Goal: Task Accomplishment & Management: Use online tool/utility

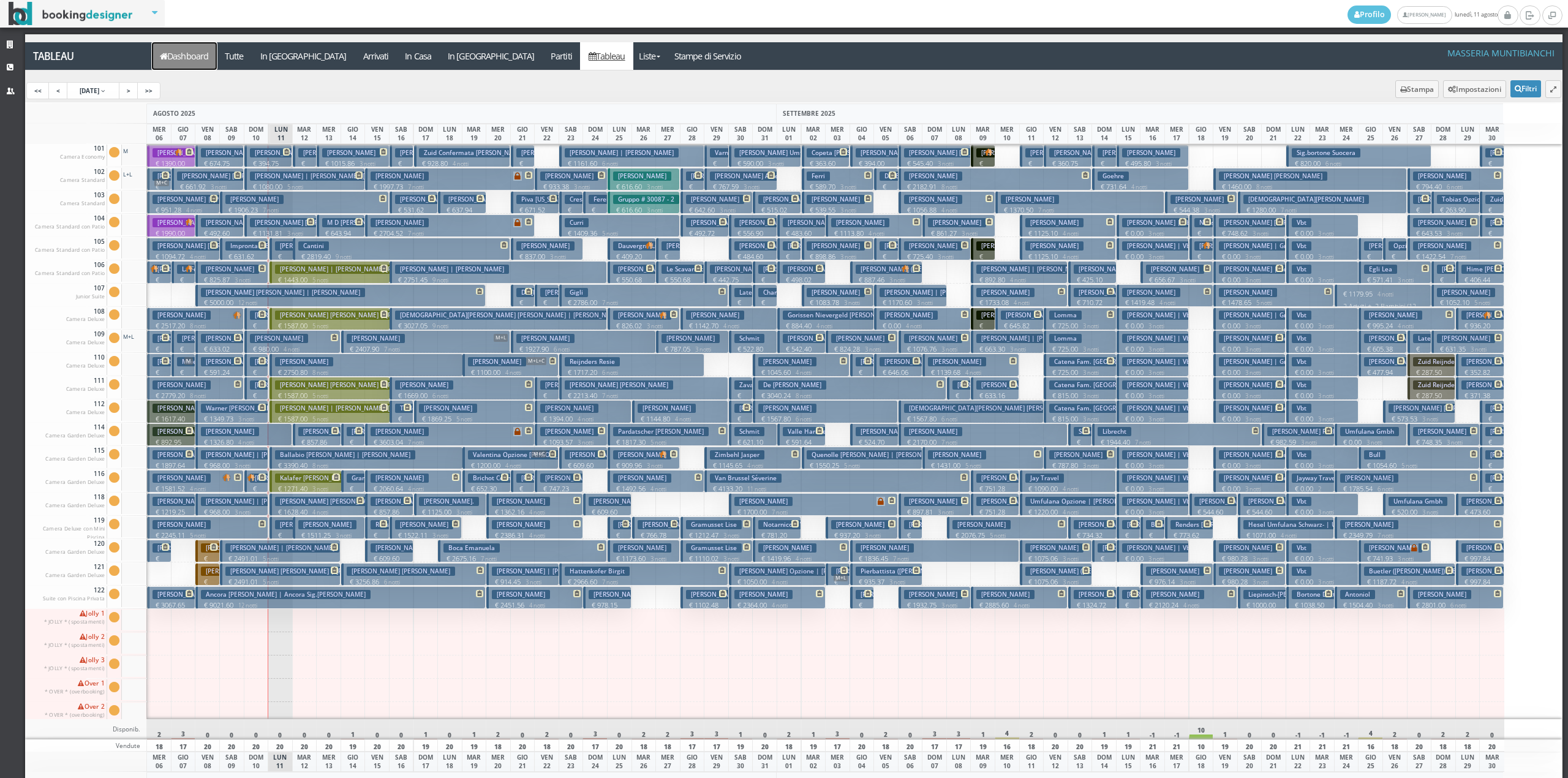
click at [173, 60] on link "Dashboard" at bounding box center [184, 56] width 65 height 28
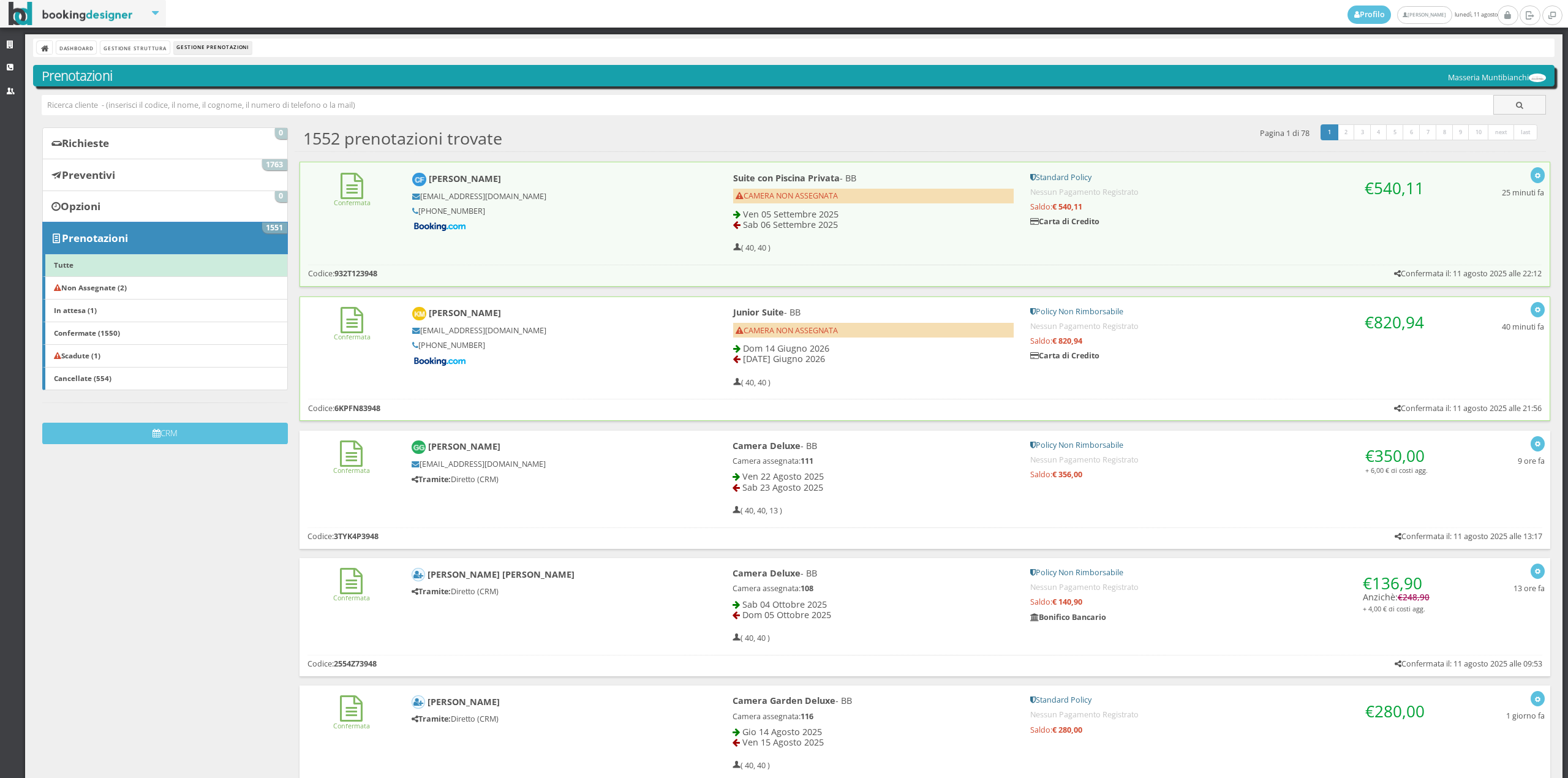
click at [341, 387] on div "Confermata Kelly Mcphee kmcphe.679334@guest.booking.com +61 431 299 926 Junior …" at bounding box center [925, 345] width 1250 height 95
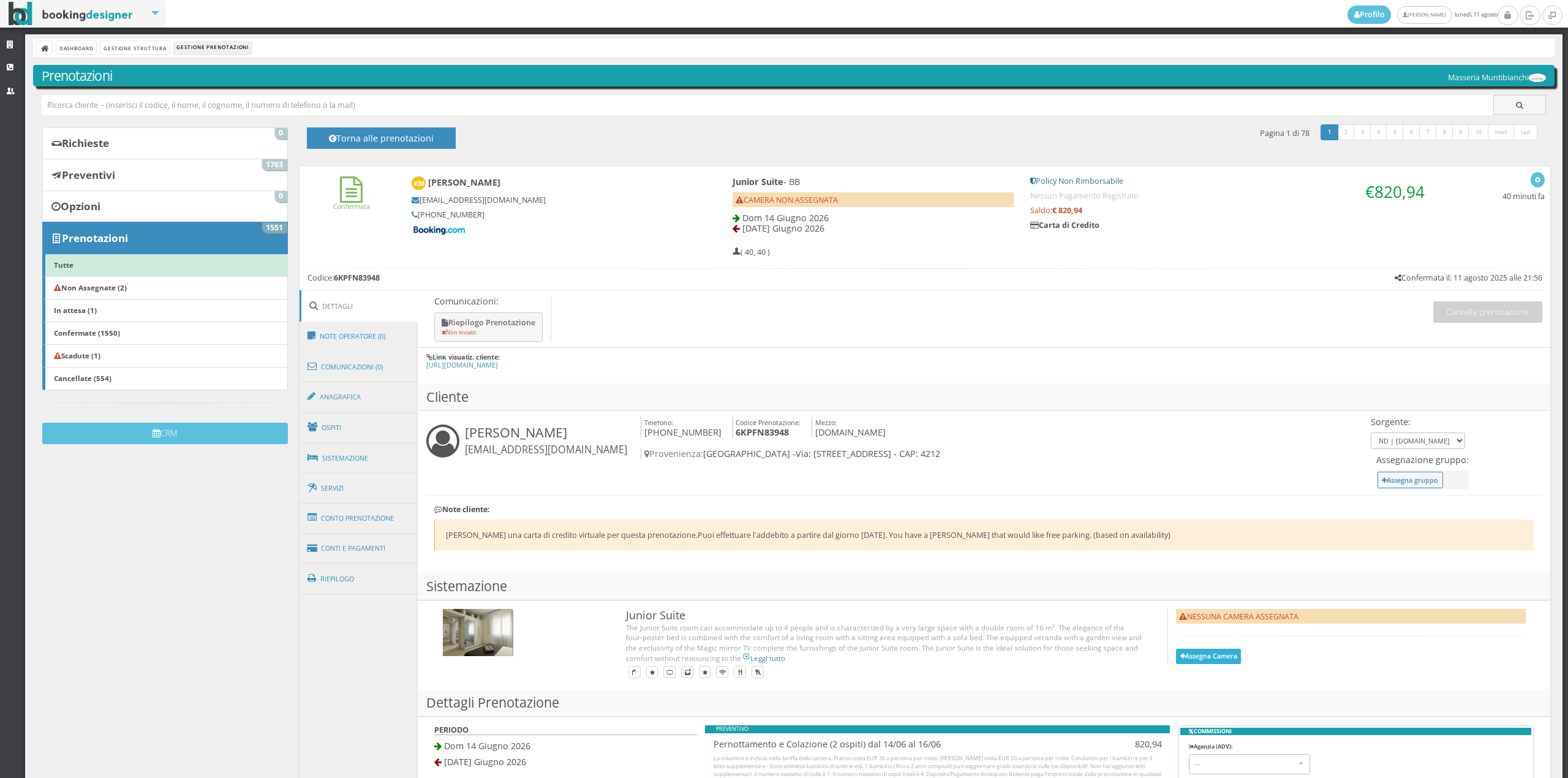
click at [1208, 662] on button "Assegna Camera" at bounding box center [1208, 656] width 65 height 15
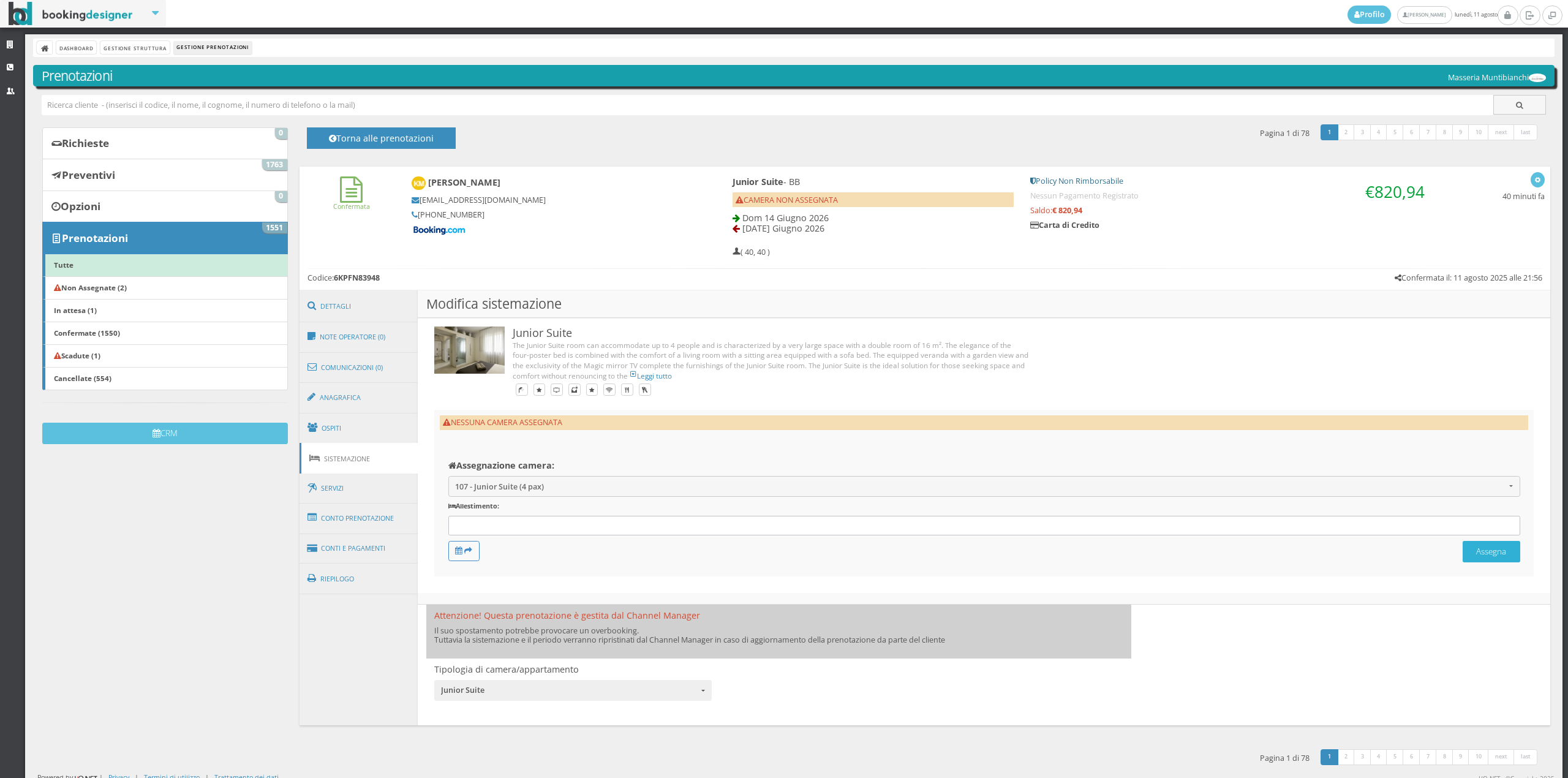
click at [1463, 555] on button "Assegna" at bounding box center [1491, 551] width 58 height 21
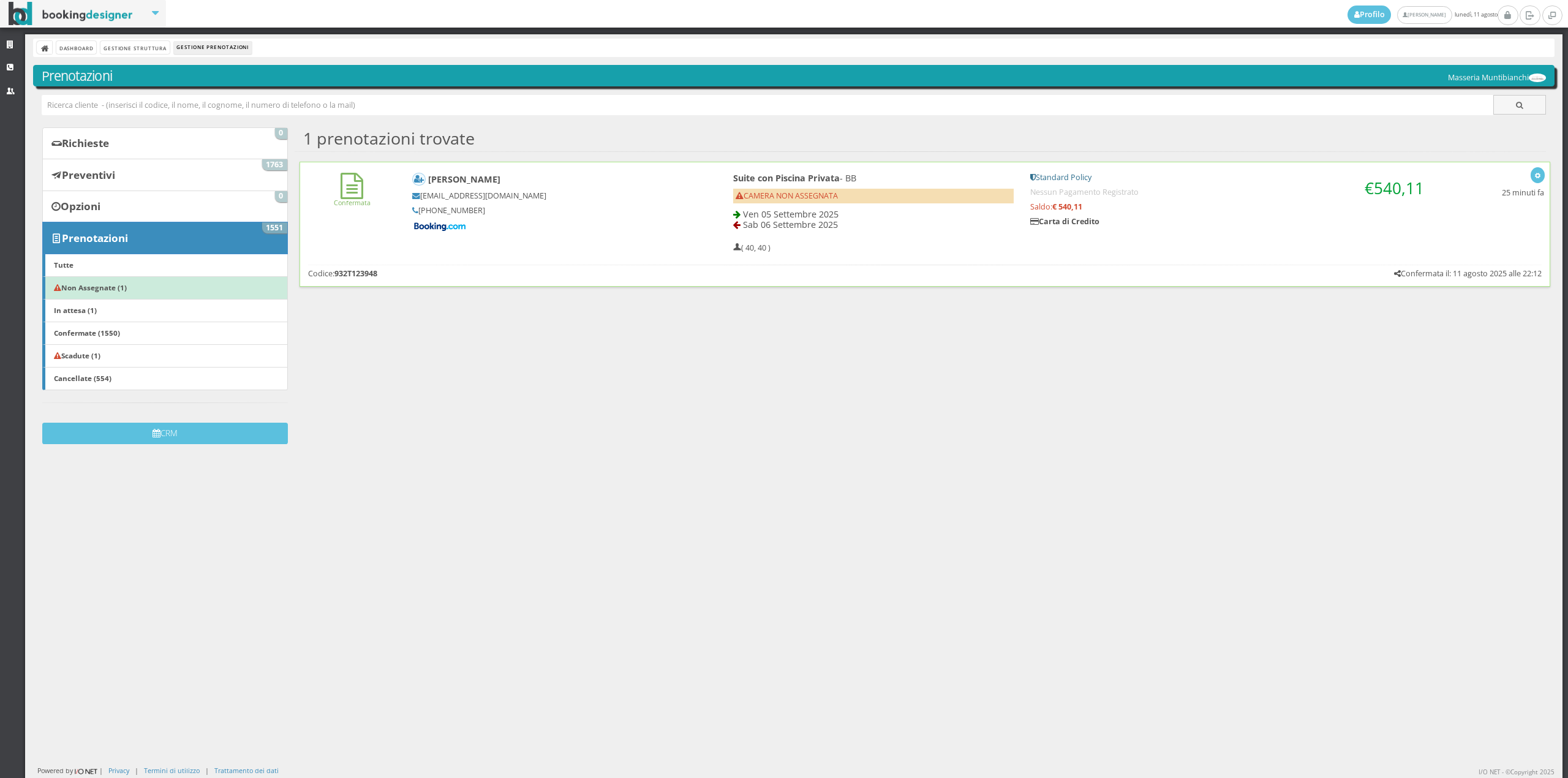
click at [352, 233] on div "Confermata Caterina Ferrari cferra.910623@guest.booking.com +41 76 586 21 06 Su…" at bounding box center [925, 210] width 1250 height 95
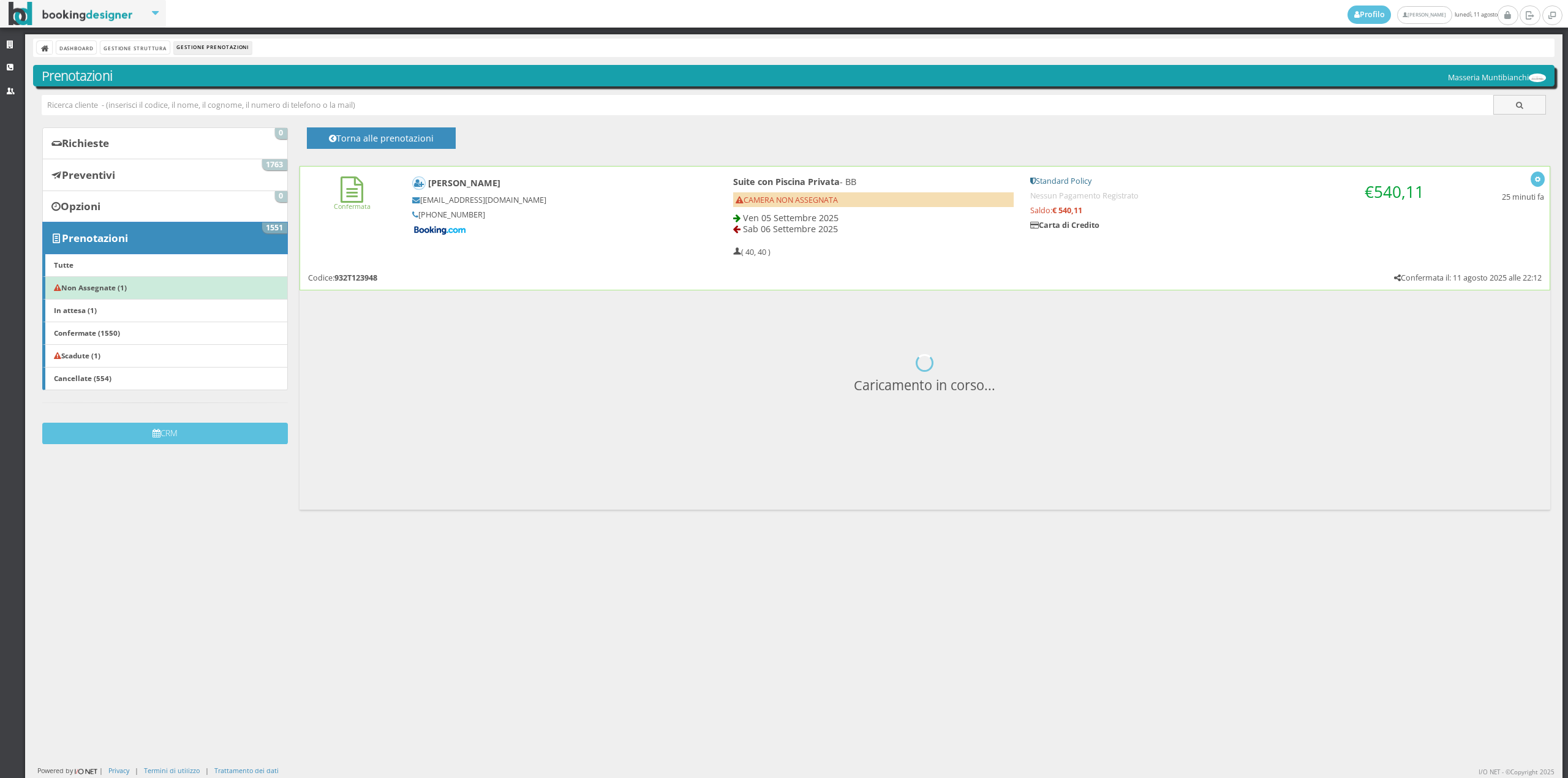
click at [331, 244] on div "Confermata Caterina Ferrari cferra.910623@guest.booking.com +41 76 586 21 06 Su…" at bounding box center [925, 215] width 1250 height 95
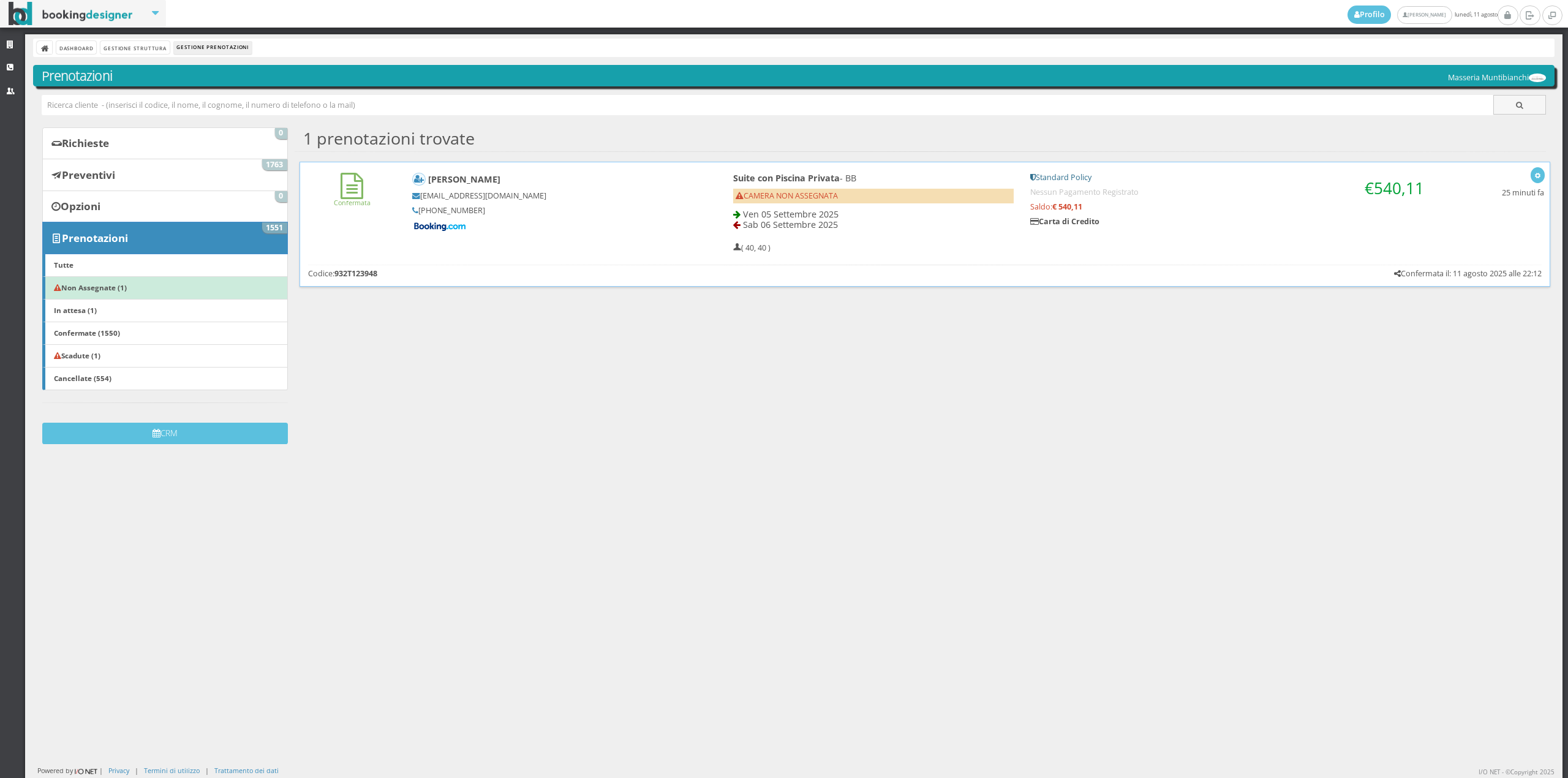
click at [354, 234] on div "Confermata Caterina Ferrari cferra.910623@guest.booking.com +41 76 586 21 06 Su…" at bounding box center [925, 210] width 1250 height 95
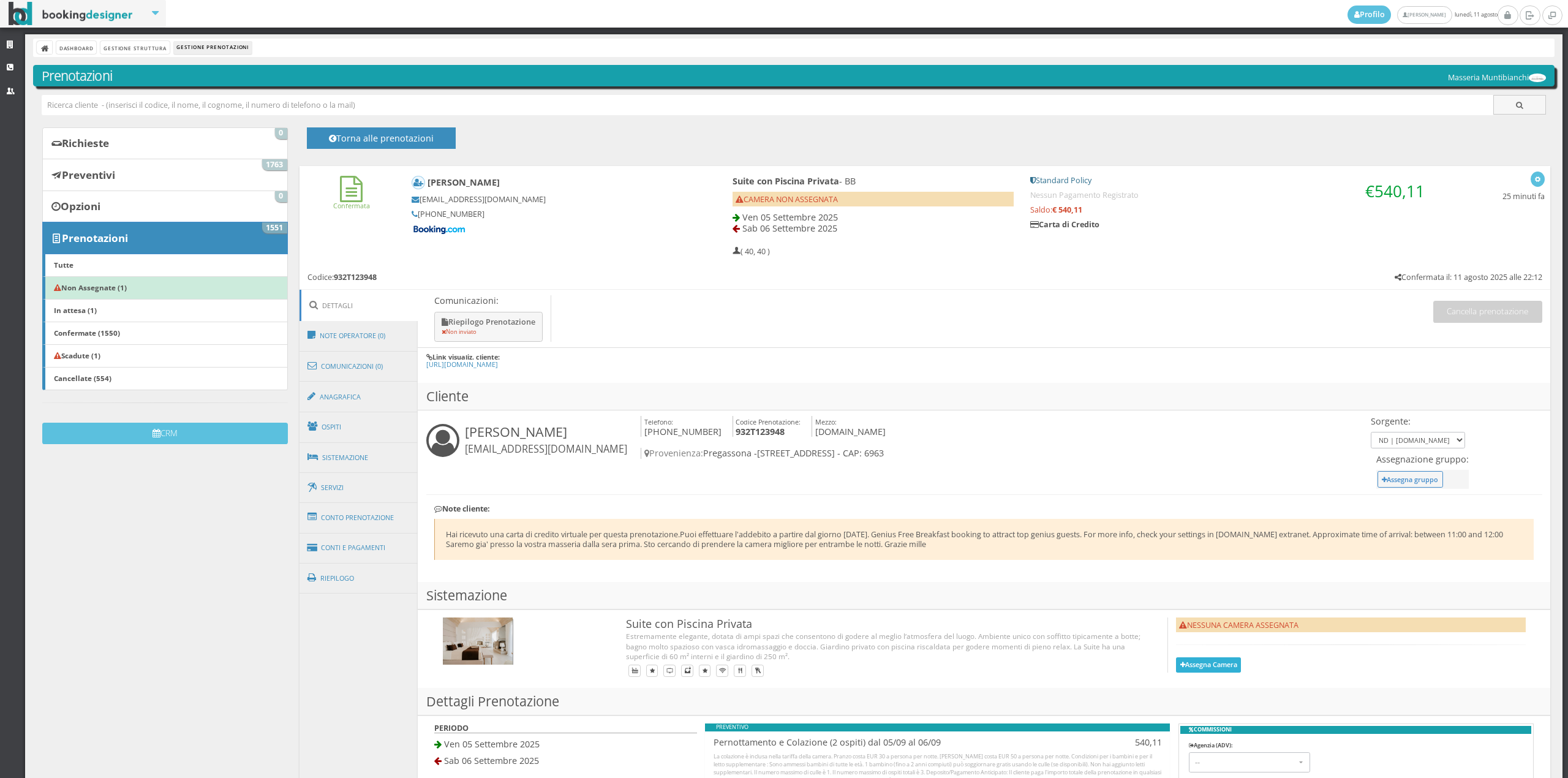
click at [1194, 668] on button "Assegna Camera" at bounding box center [1208, 665] width 65 height 15
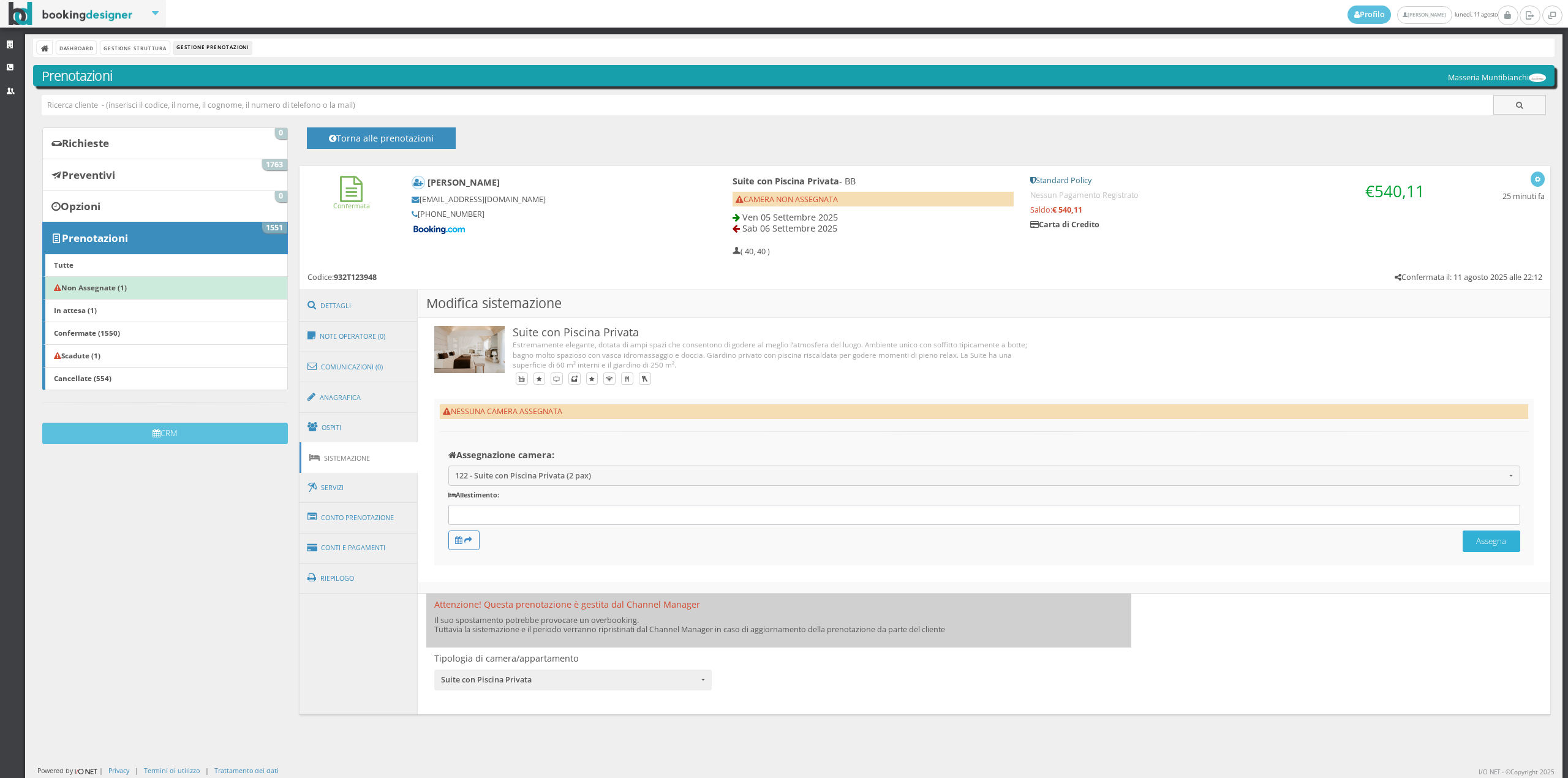
click at [1484, 544] on button "Assegna" at bounding box center [1491, 541] width 58 height 21
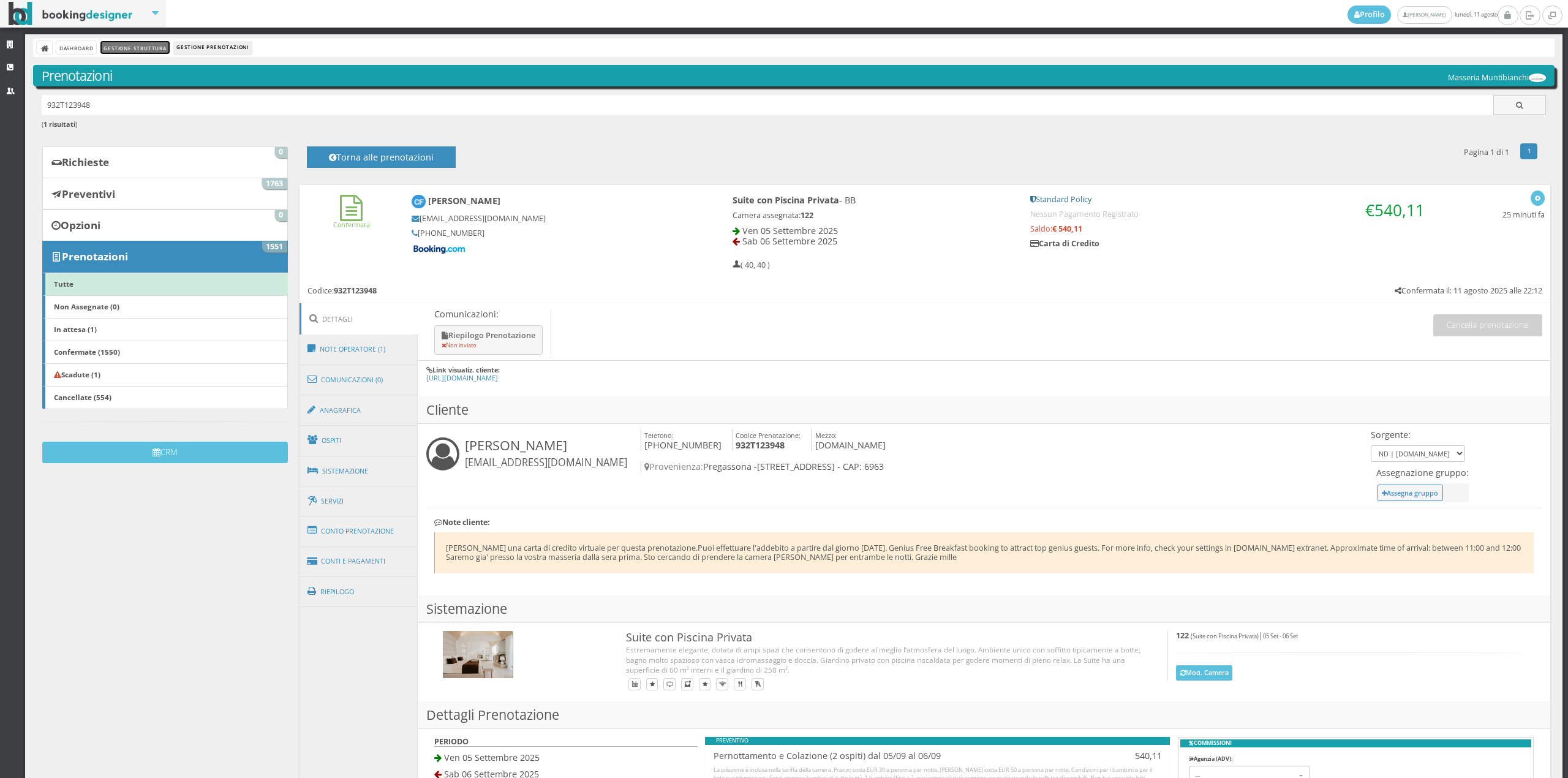
click at [126, 50] on link "Gestione Struttura" at bounding box center [135, 47] width 69 height 13
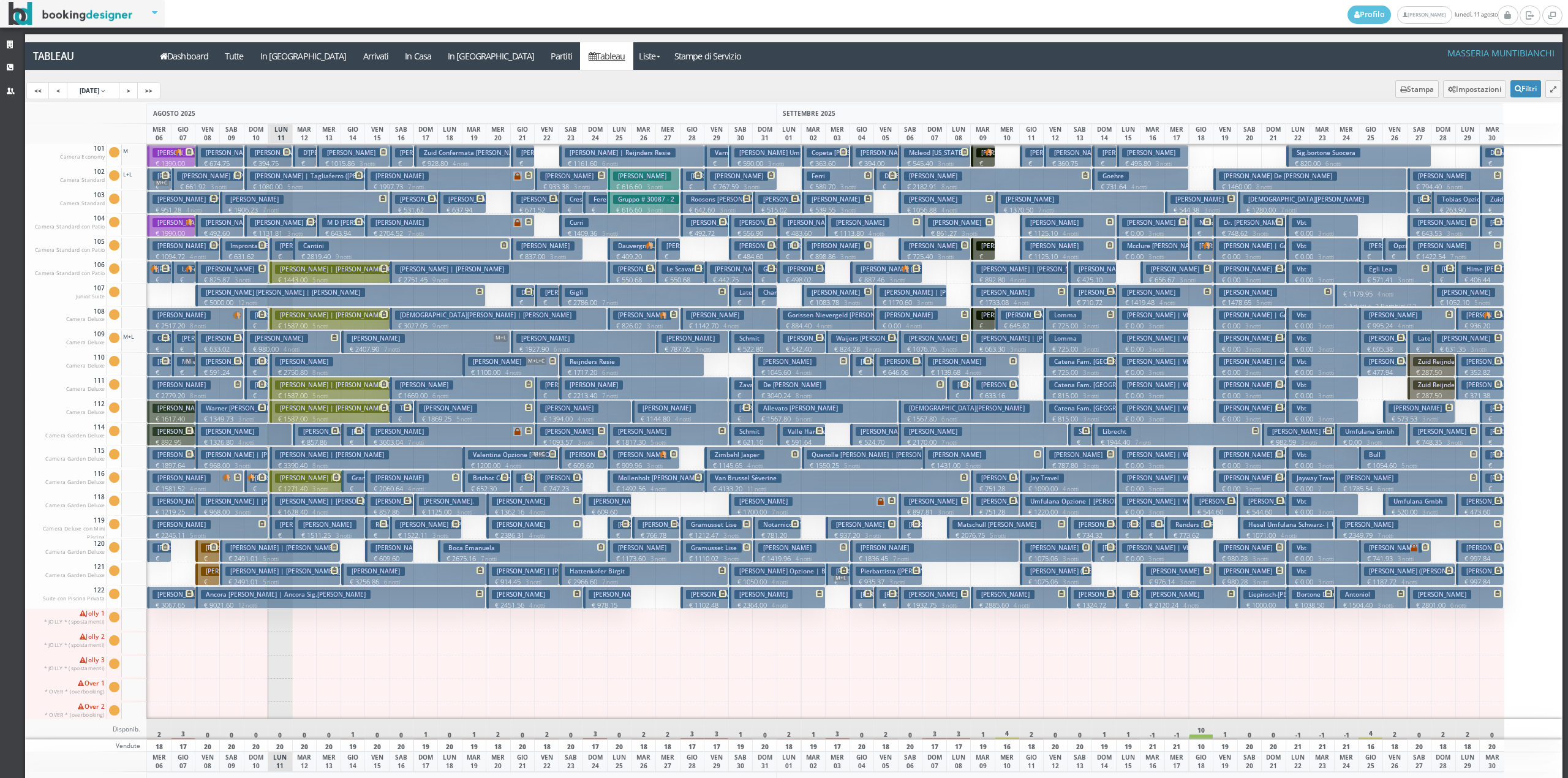
click at [346, 529] on h3 "[PERSON_NAME]" at bounding box center [327, 525] width 58 height 9
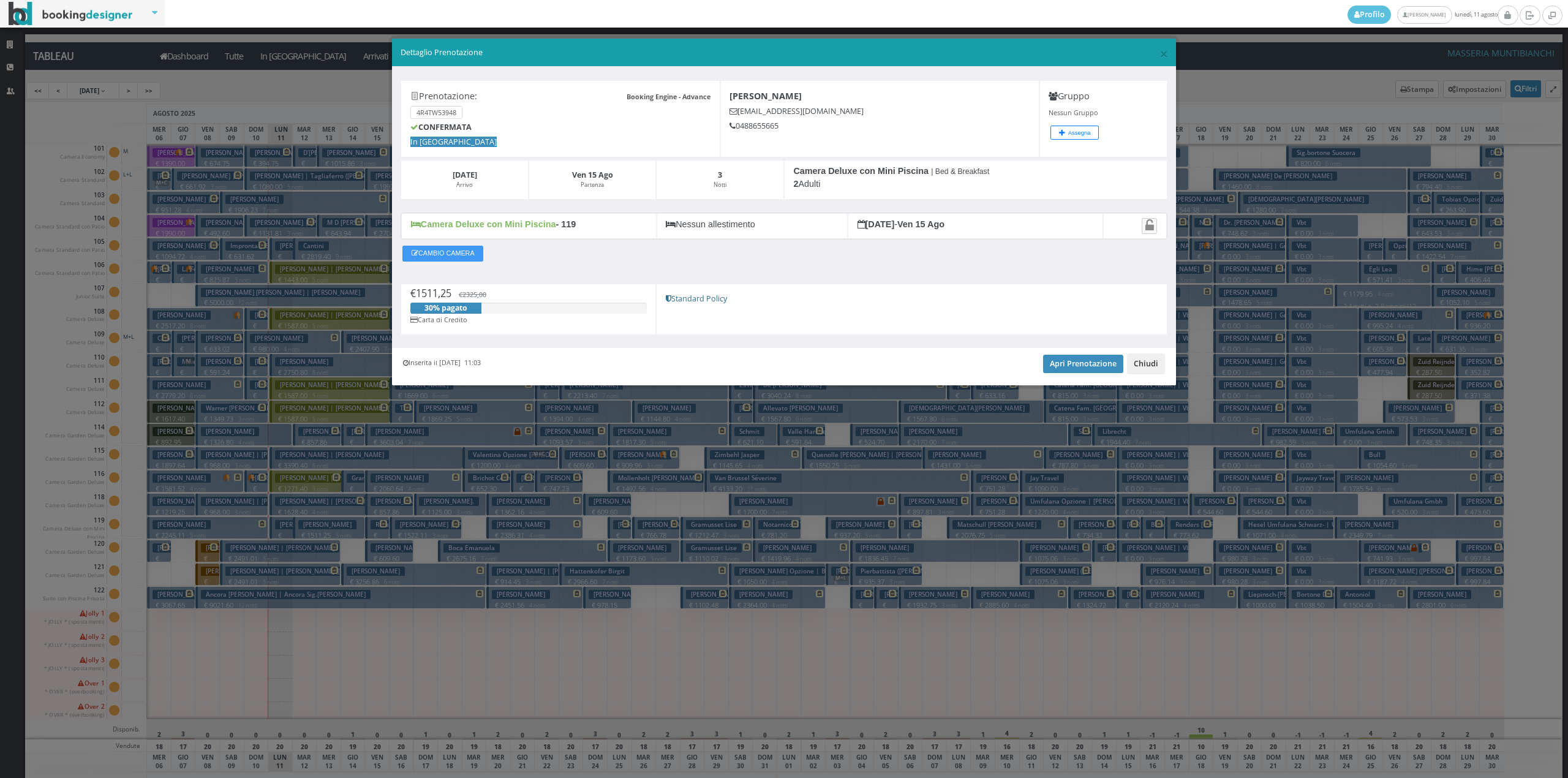
click at [1145, 365] on button "Chiudi" at bounding box center [1145, 364] width 38 height 21
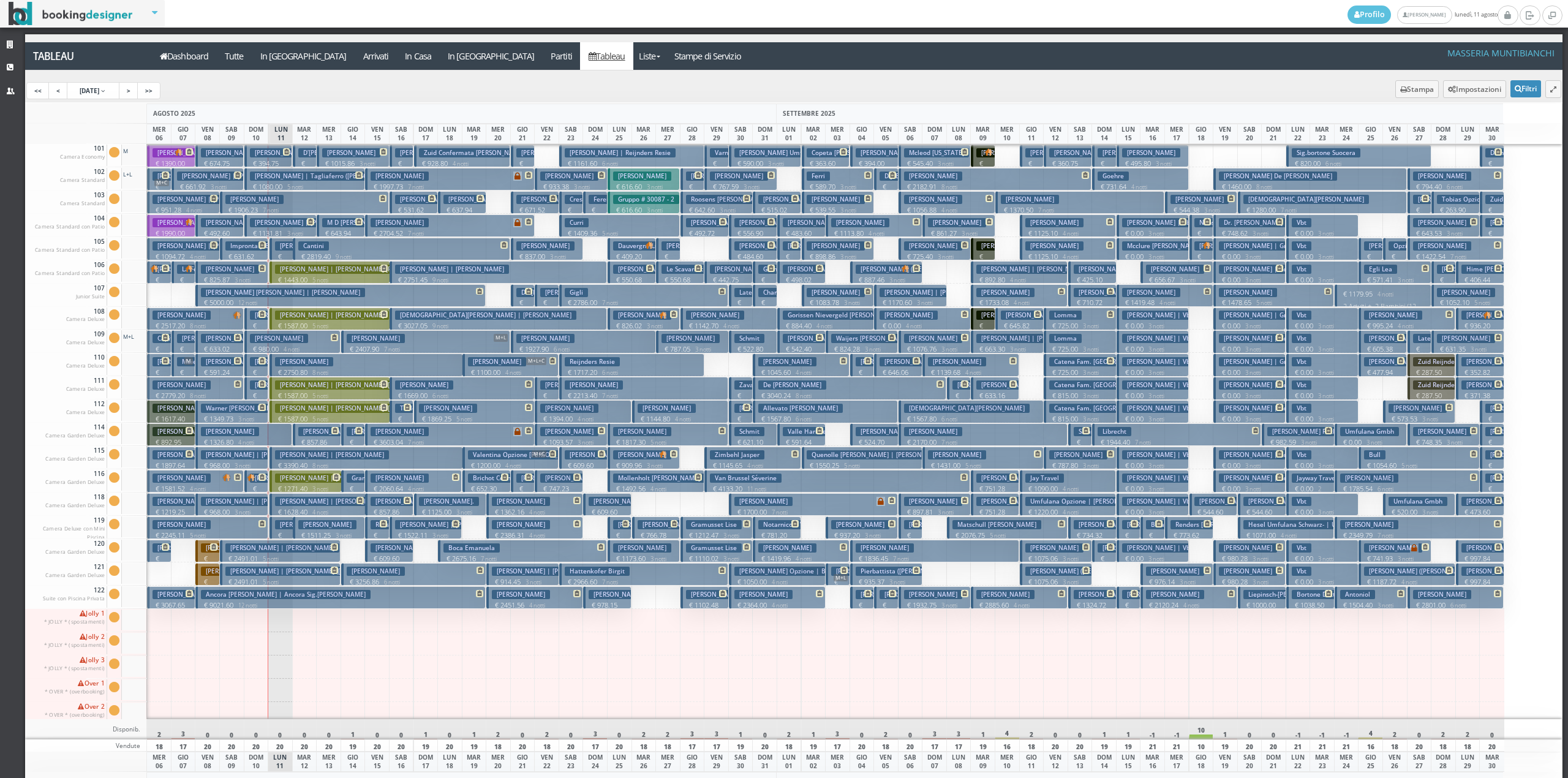
click at [362, 249] on button "Cantini € 2819.40 9 notti 2 Adulti" at bounding box center [401, 249] width 217 height 23
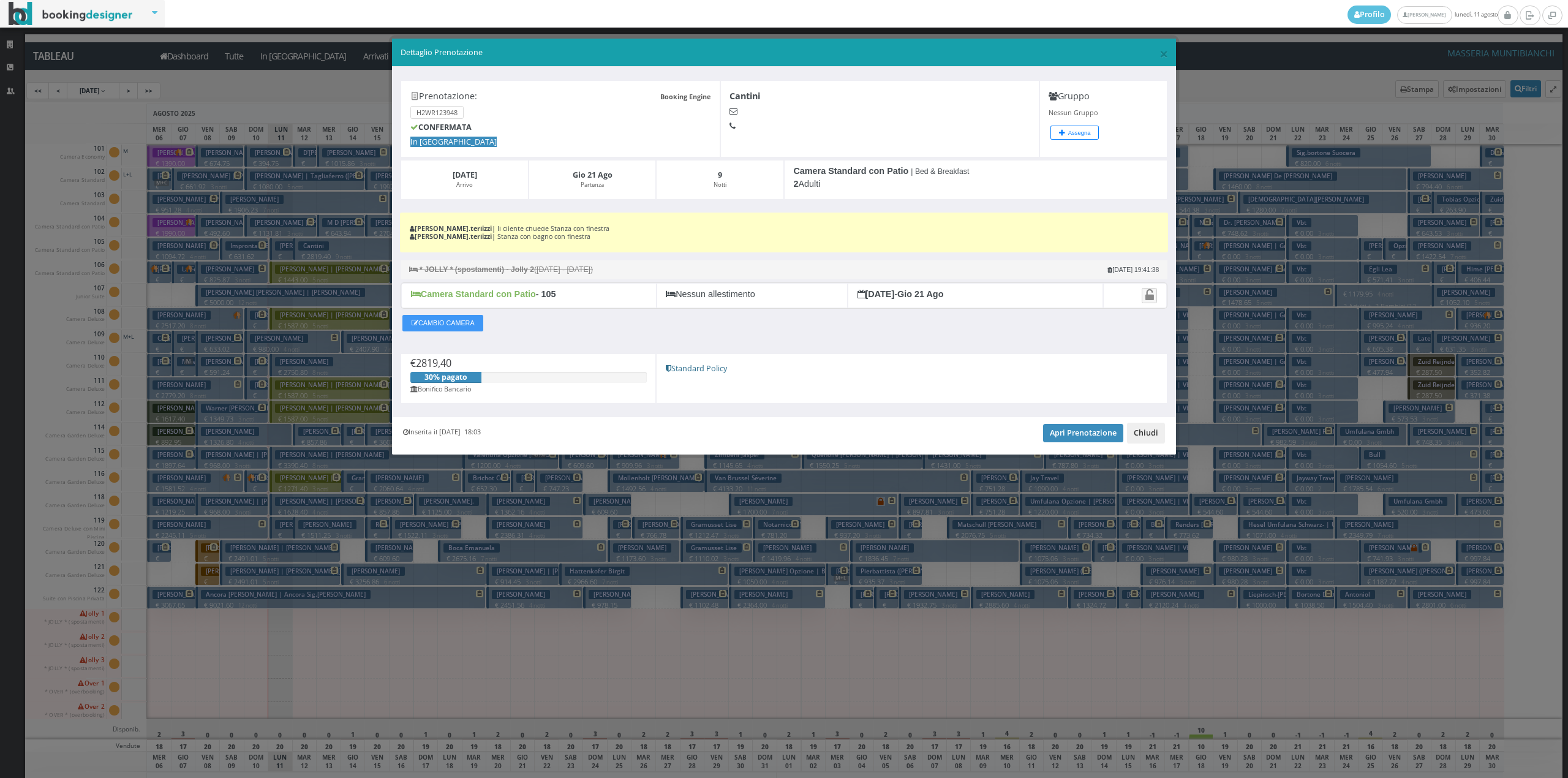
click at [1150, 430] on button "Chiudi" at bounding box center [1145, 433] width 38 height 21
click at [1150, 430] on button "Librecht € 1944.40 7 notti 2 Adulti" at bounding box center [1176, 435] width 169 height 23
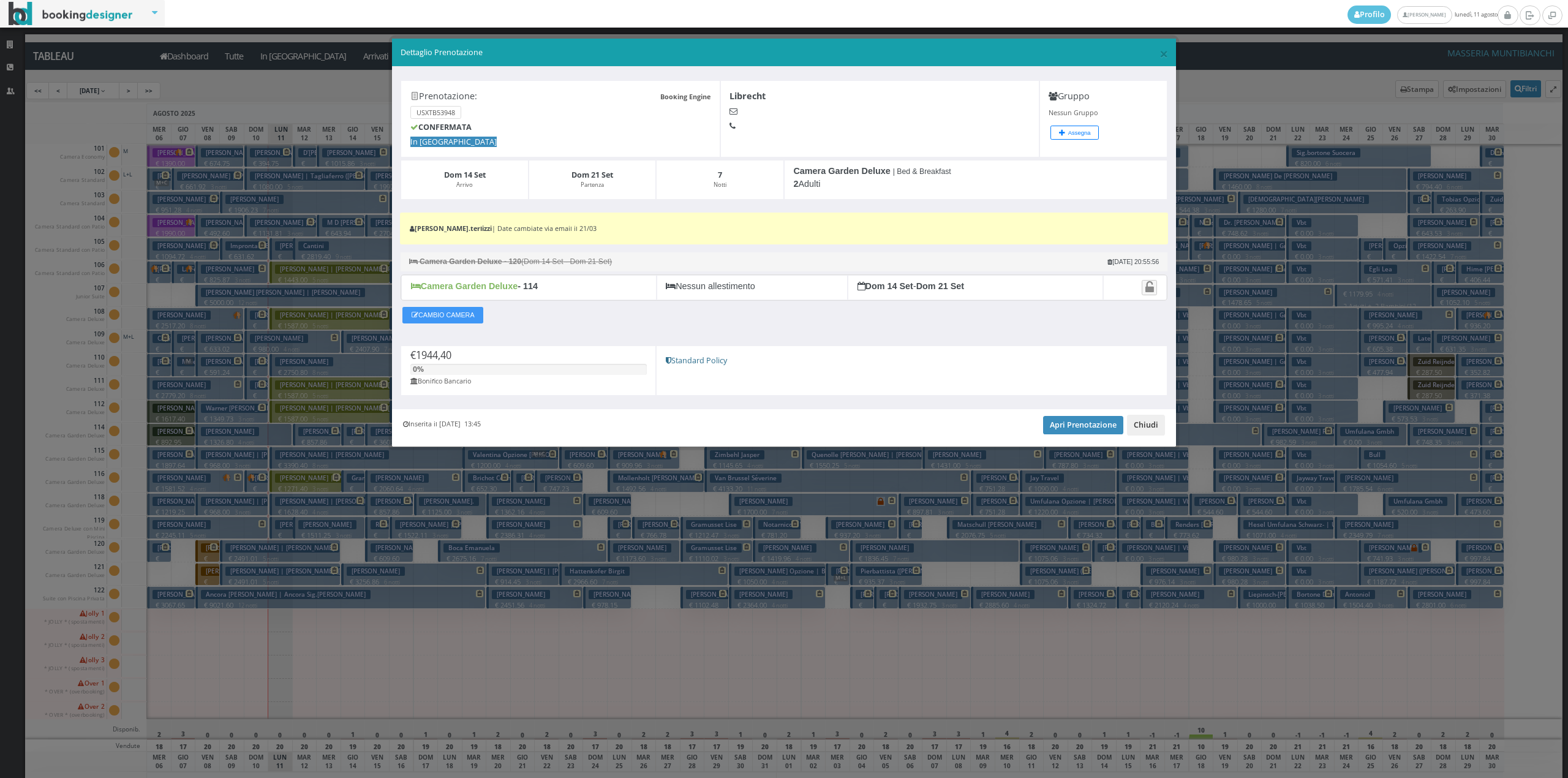
click at [1148, 429] on button "Chiudi" at bounding box center [1145, 425] width 38 height 21
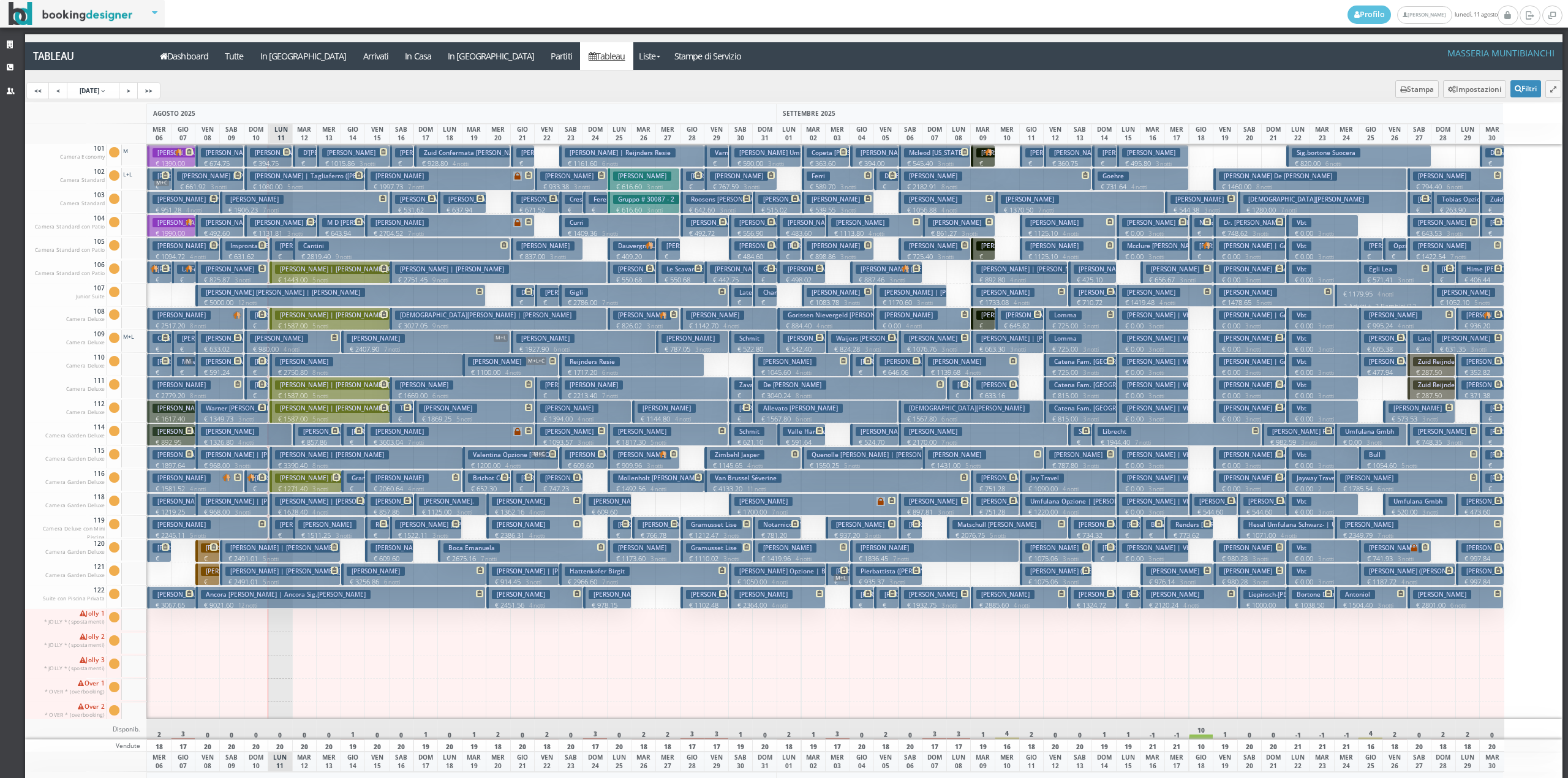
click at [323, 520] on button "Panetta Amelia € 1511.25 3 notti 2 Adulti" at bounding box center [329, 528] width 72 height 23
click at [0, 0] on div "× Dettaglio Prenotazione Booking Engine Prenotazione: USXTB53948 CONFERMATA In …" at bounding box center [0, 0] width 0 height 0
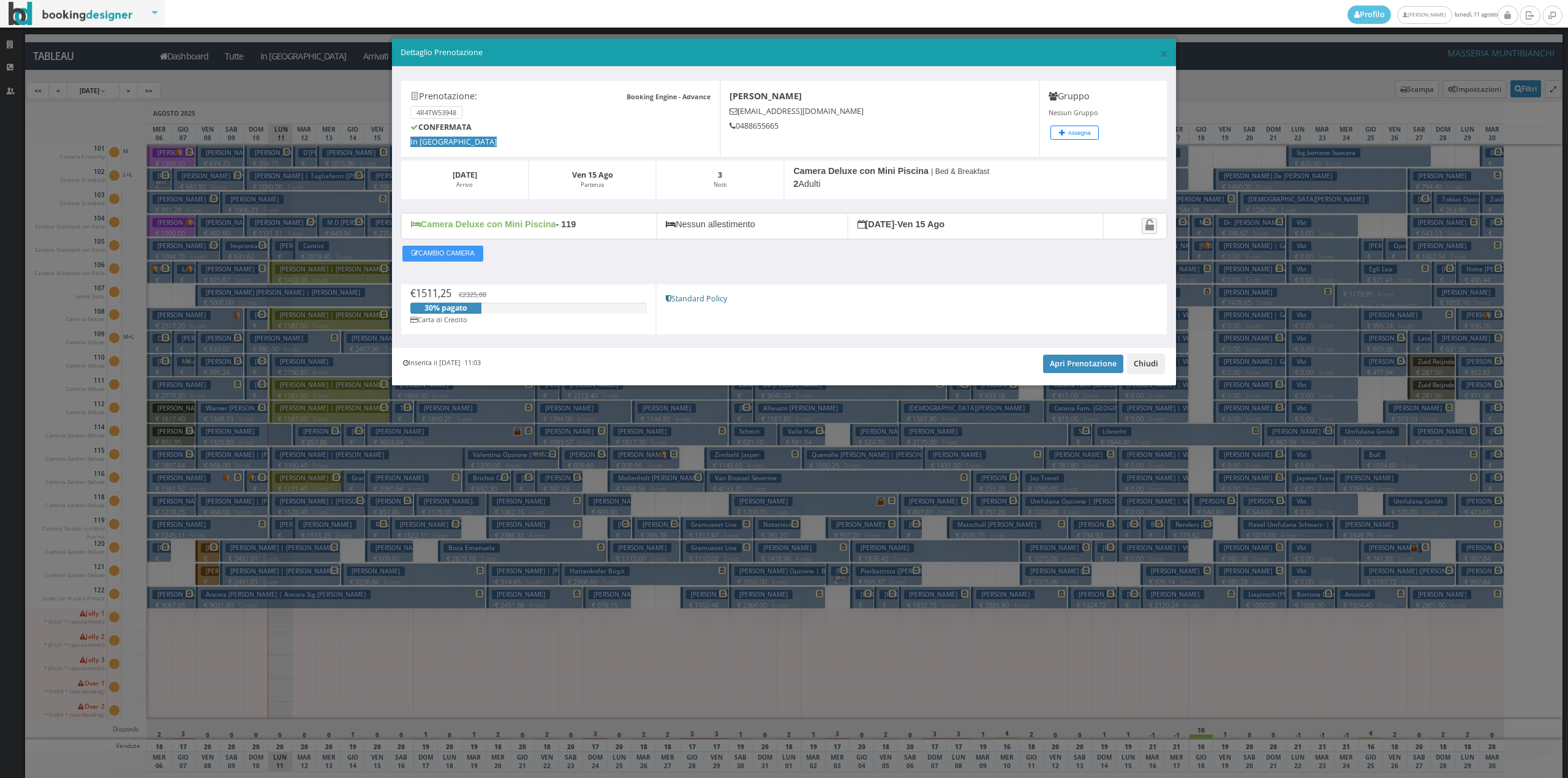
click at [1145, 366] on button "Chiudi" at bounding box center [1145, 364] width 38 height 21
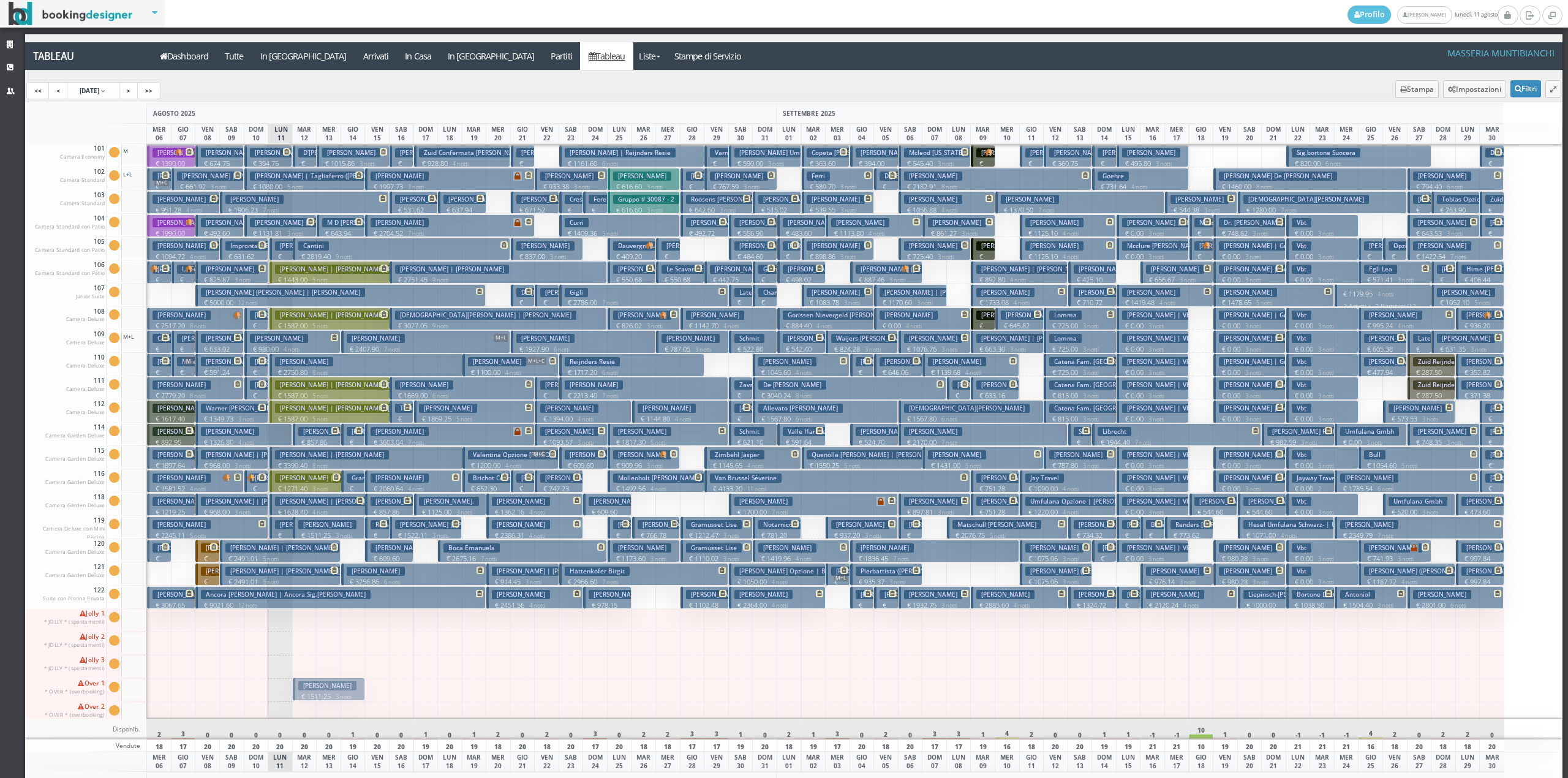
drag, startPoint x: 321, startPoint y: 527, endPoint x: 317, endPoint y: 690, distance: 163.0
click at [331, 696] on p "€ 1511.25 3 notti" at bounding box center [329, 698] width 63 height 10
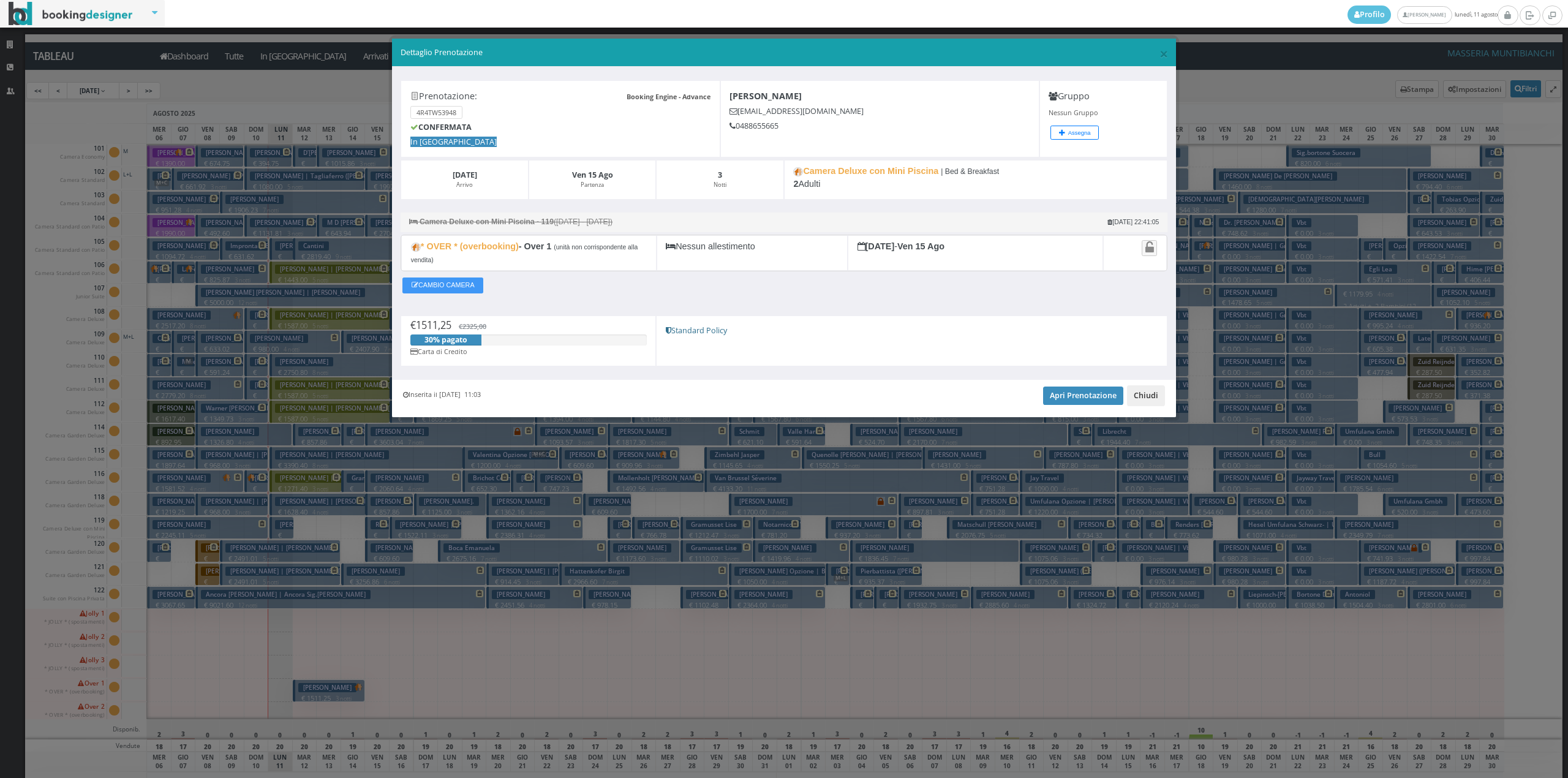
click at [1159, 400] on button "Chiudi" at bounding box center [1145, 396] width 38 height 21
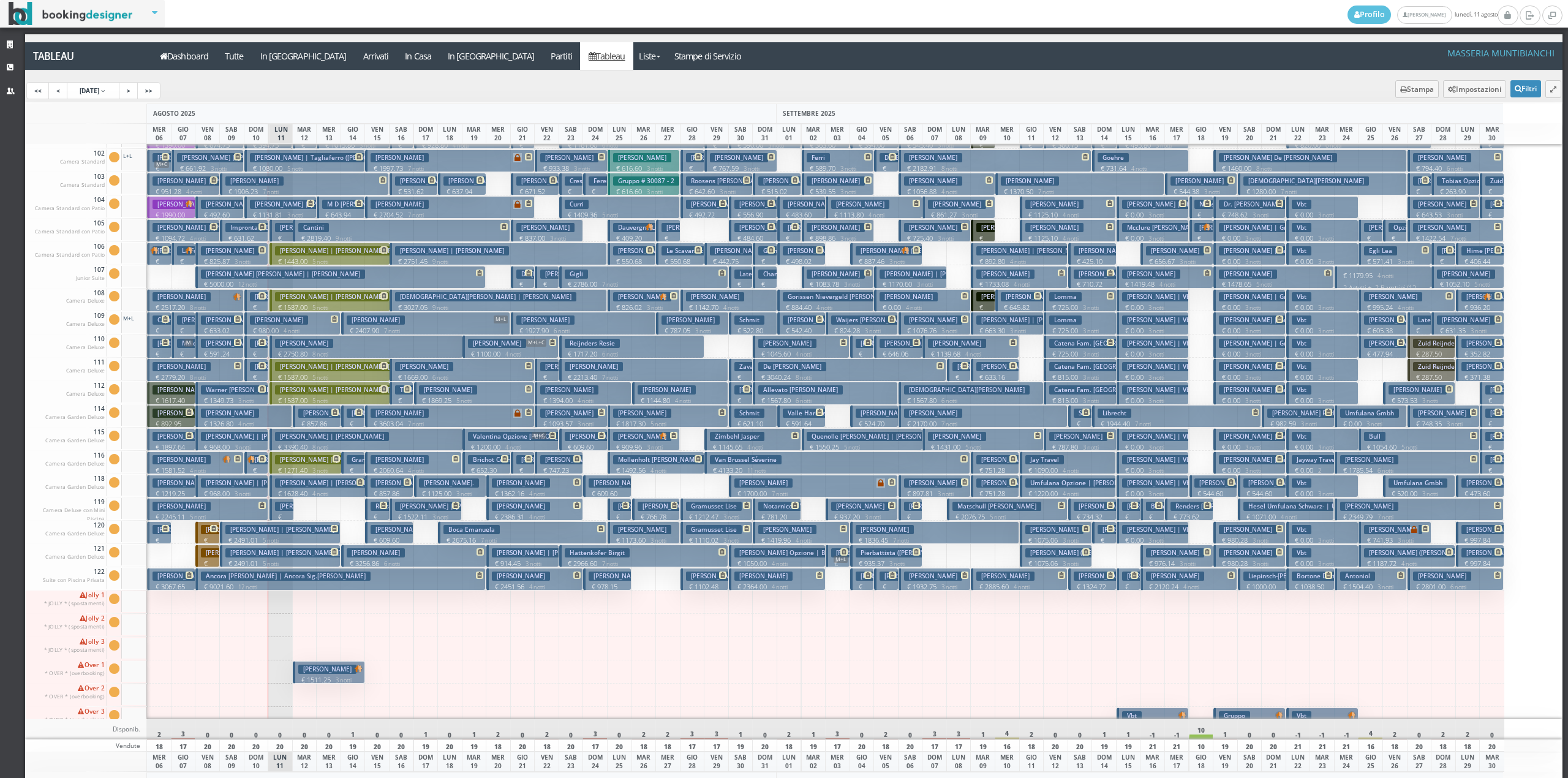
scroll to position [36, 0]
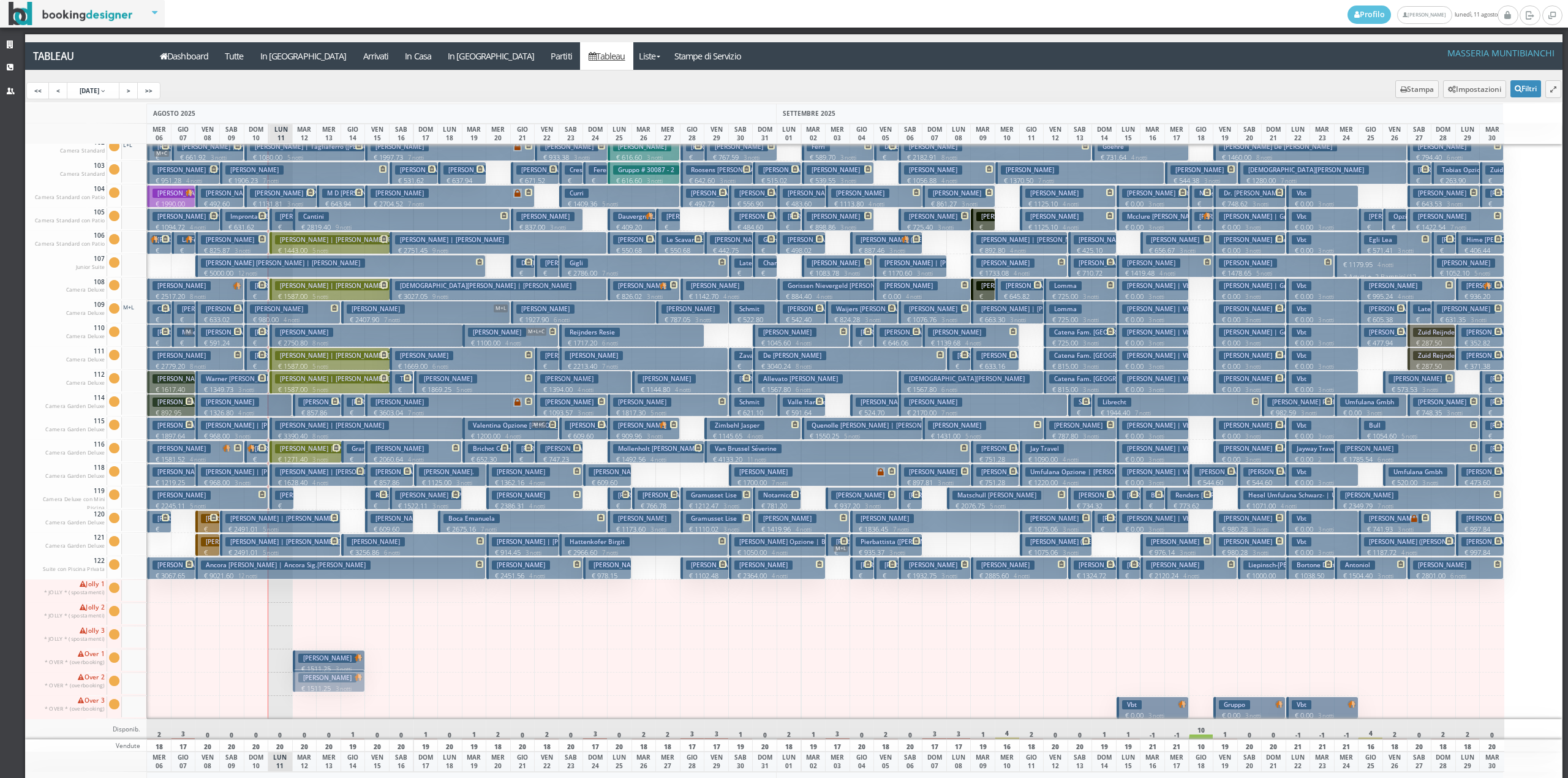
drag, startPoint x: 321, startPoint y: 658, endPoint x: 319, endPoint y: 678, distance: 20.1
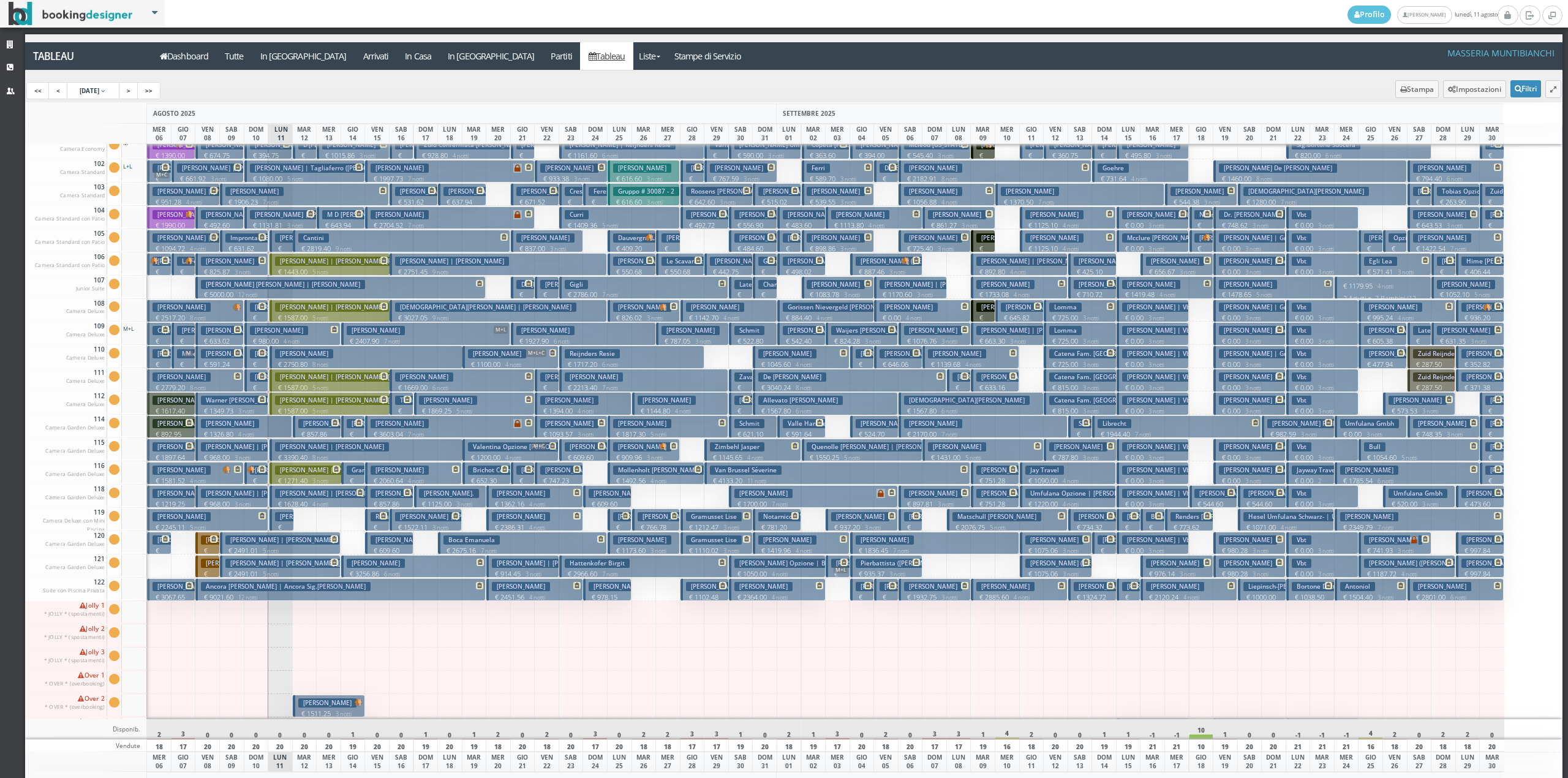
scroll to position [0, 0]
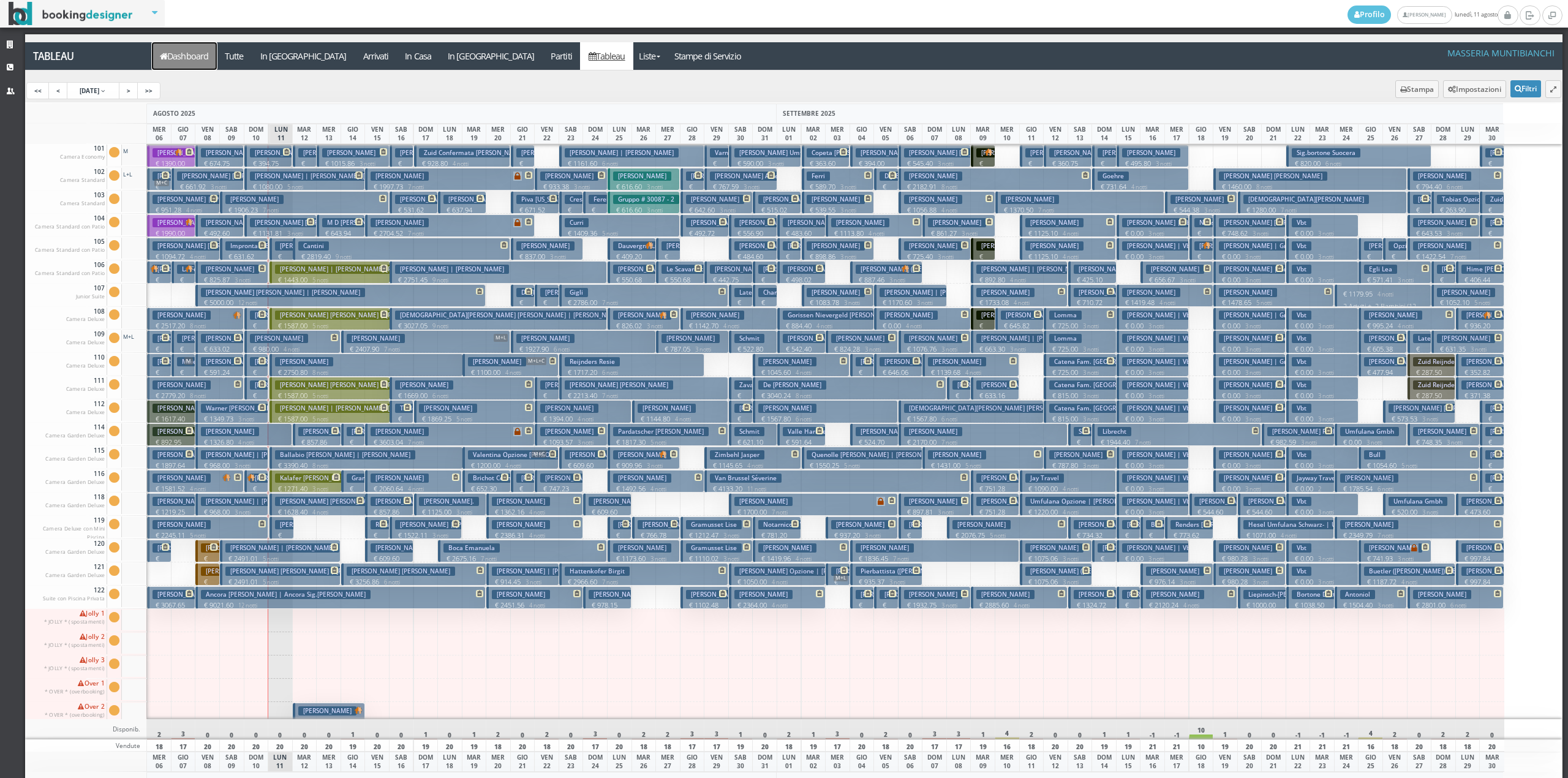
click at [203, 62] on link "Dashboard" at bounding box center [184, 56] width 65 height 28
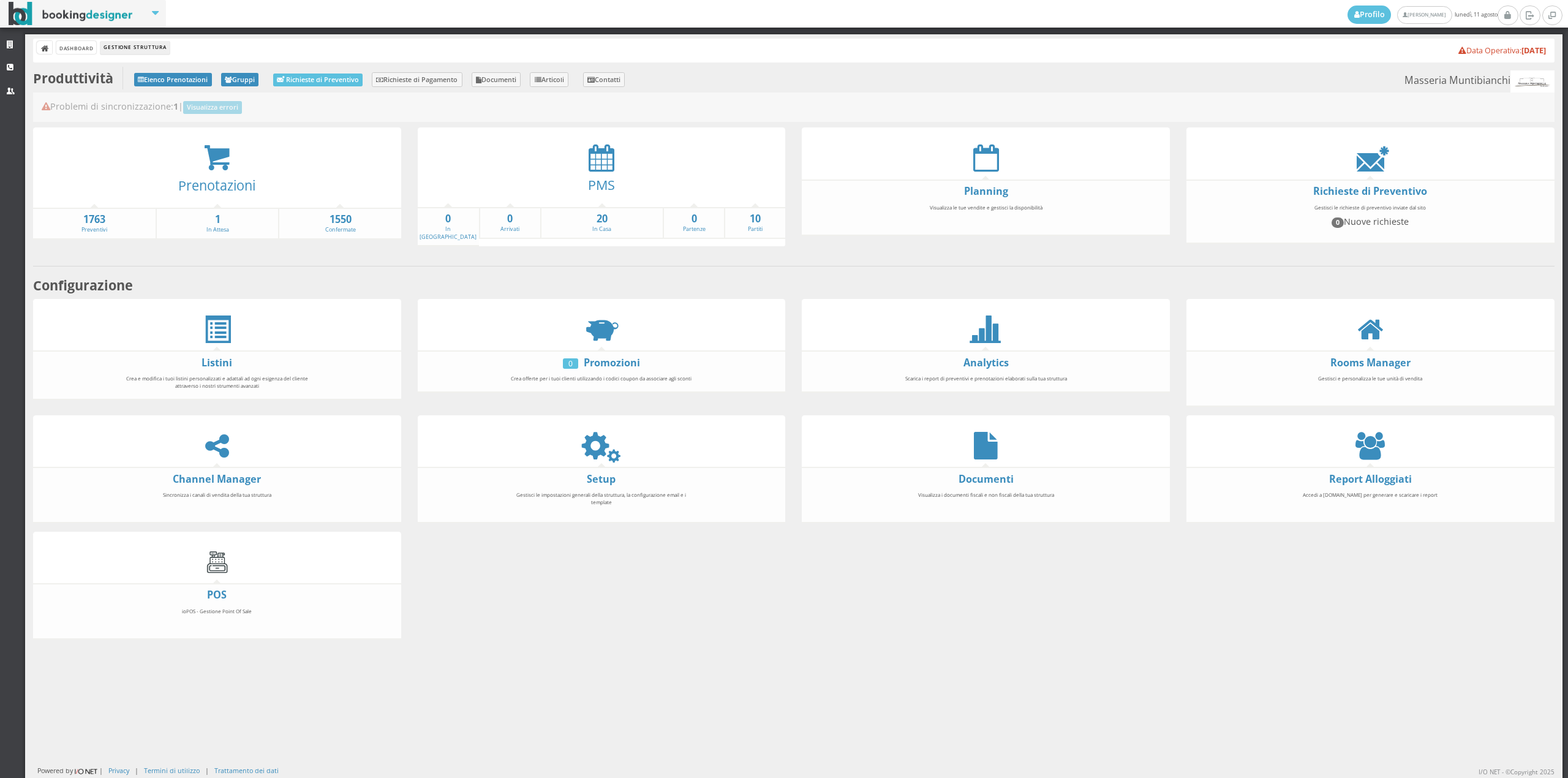
click at [1365, 408] on div "Rooms Manager Gestisci e personalizza le tue unità di vendita" at bounding box center [1370, 357] width 385 height 117
click at [1357, 442] on icon at bounding box center [1370, 446] width 29 height 28
click at [594, 439] on icon at bounding box center [601, 446] width 28 height 28
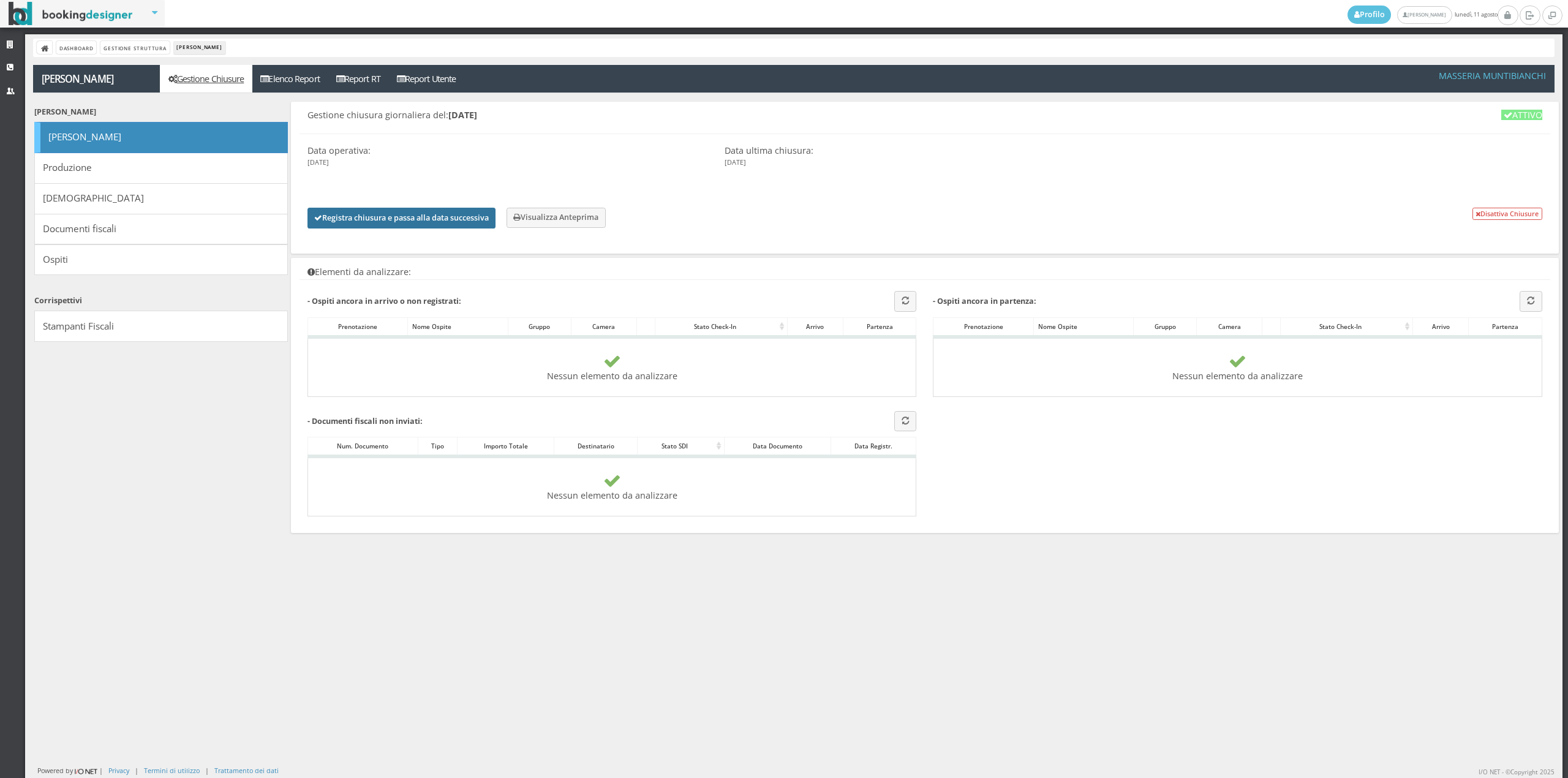
click at [376, 226] on button "Registra chiusura e passa alla data successiva" at bounding box center [401, 217] width 188 height 21
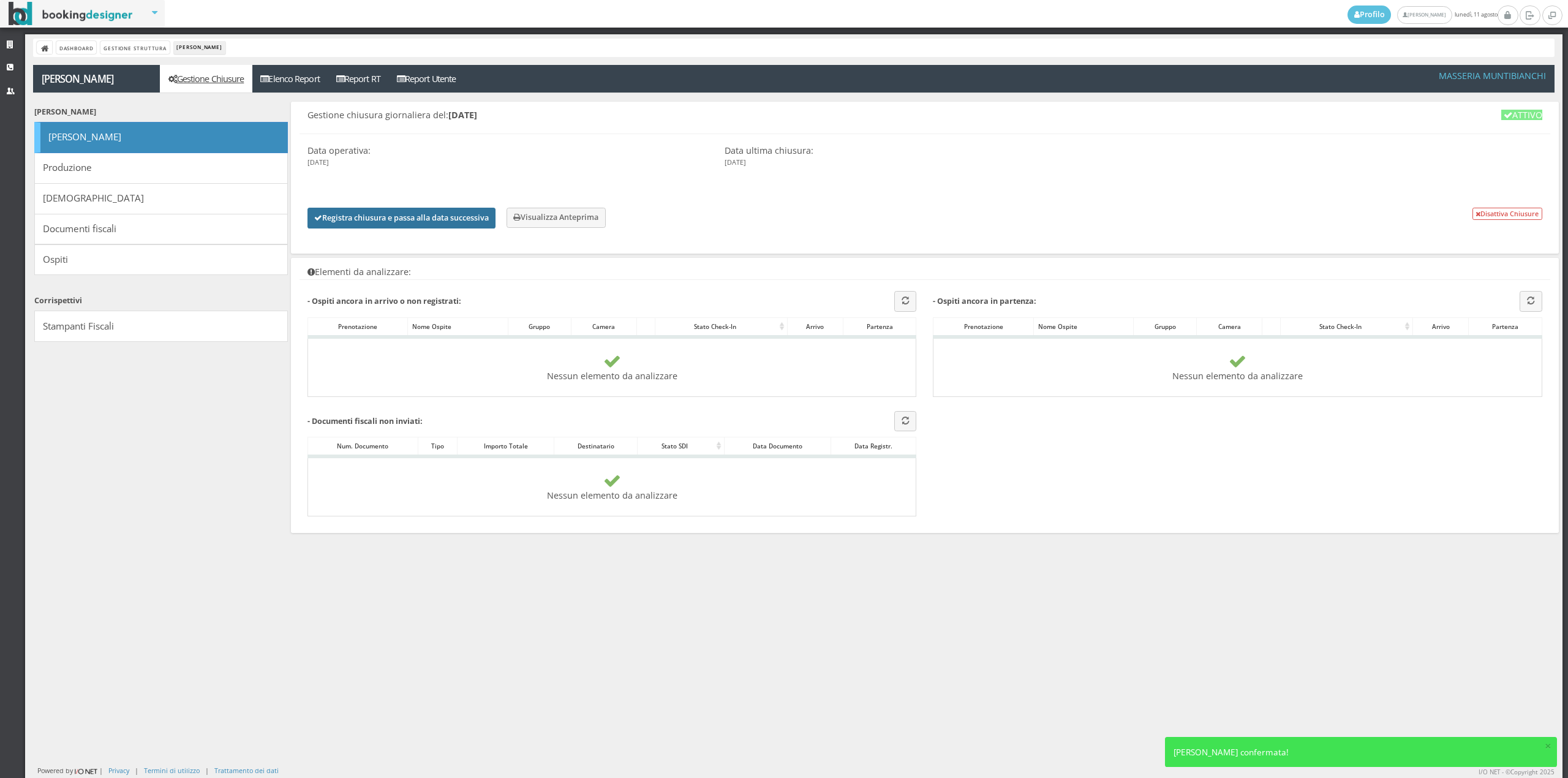
click at [380, 223] on button "Registra chiusura e passa alla data successiva" at bounding box center [401, 217] width 188 height 21
click at [127, 44] on link "Gestione Struttura" at bounding box center [135, 47] width 69 height 13
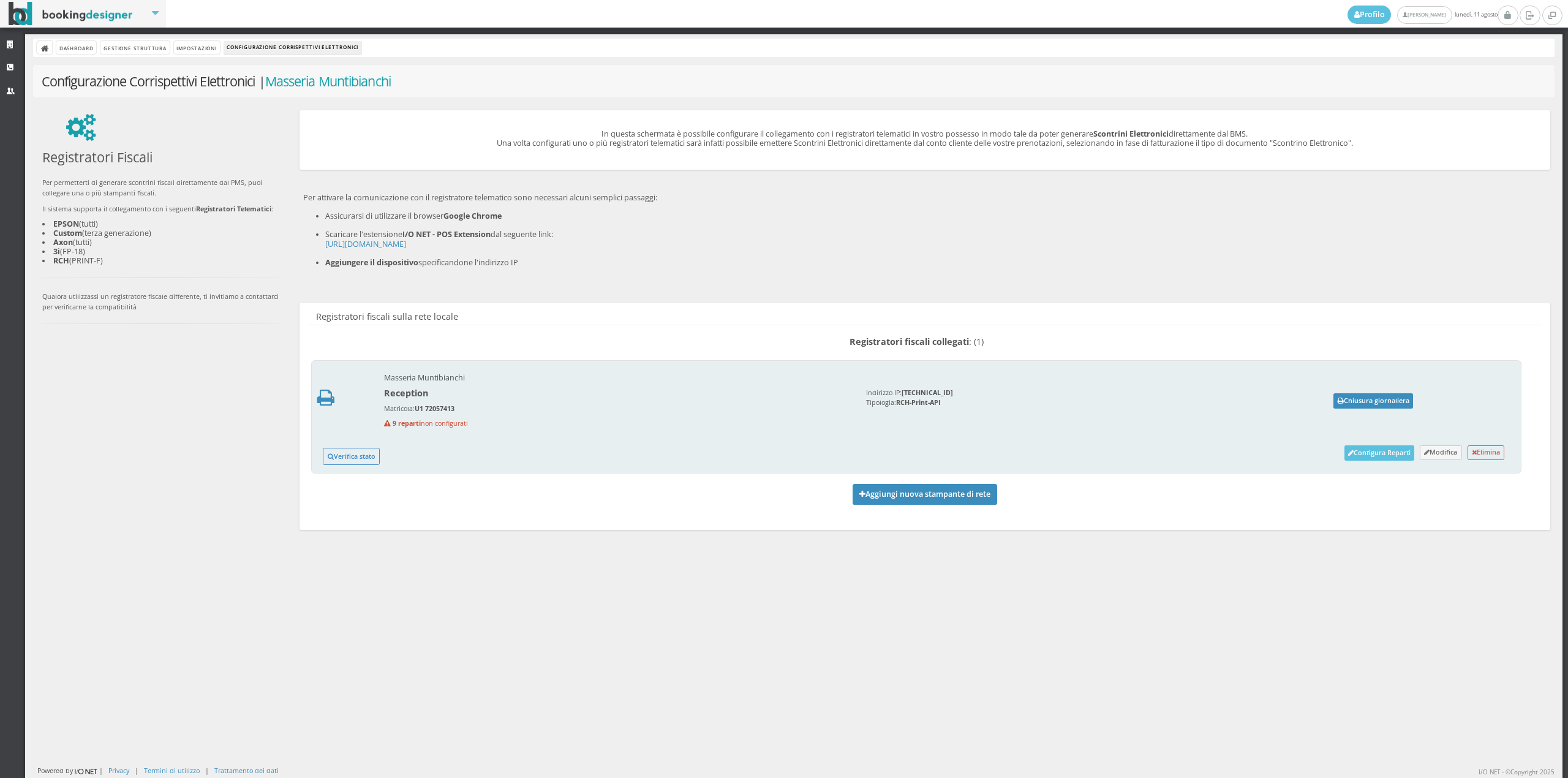
click at [1381, 411] on div "Masseria Muntibianchi Reception Matricola: U1 72057413 9 reparti non configurat…" at bounding box center [916, 417] width 1210 height 113
click at [1382, 401] on button "Chiusura giornaliera" at bounding box center [1373, 401] width 79 height 15
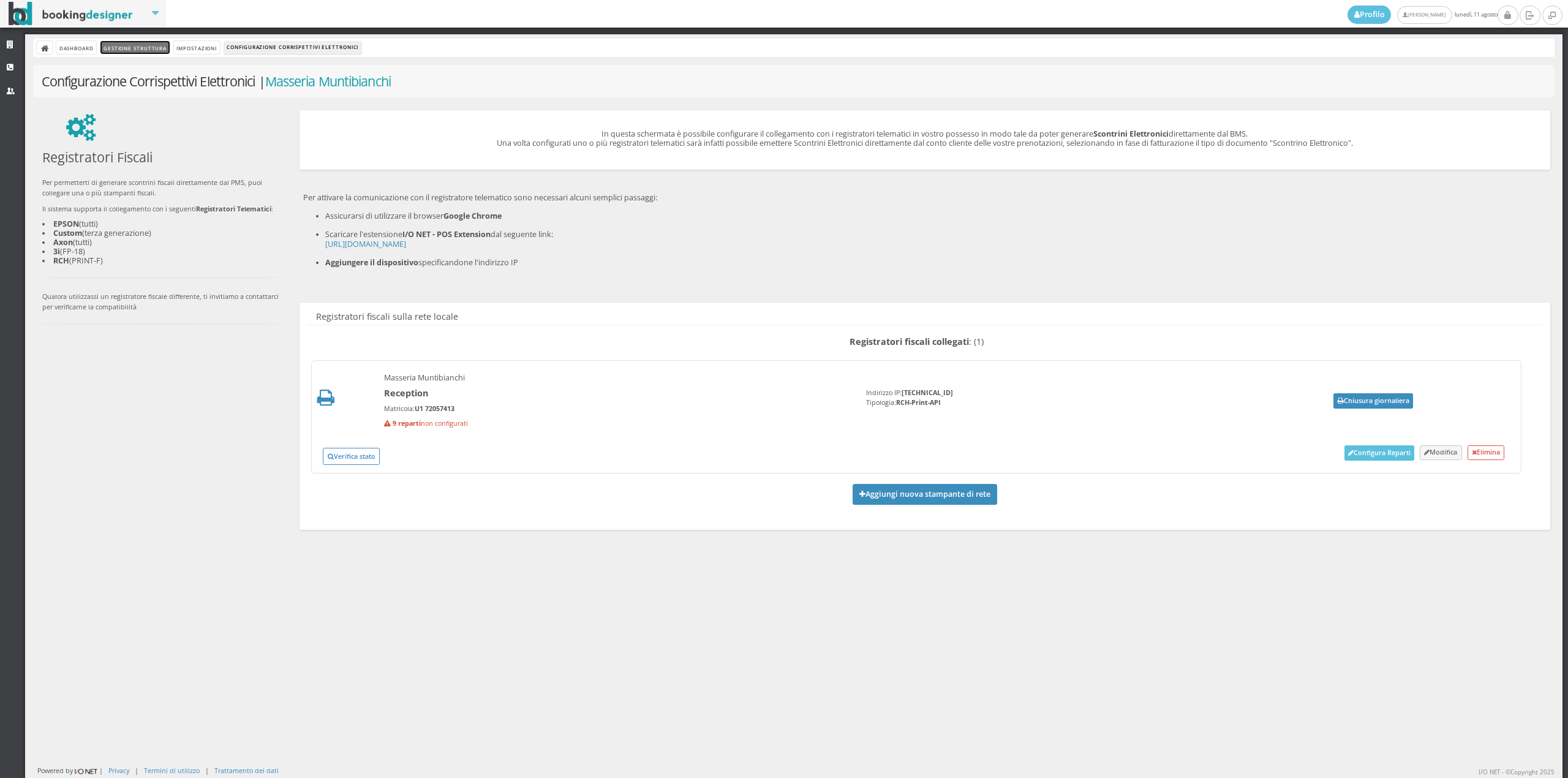
click at [134, 44] on link "Gestione Struttura" at bounding box center [135, 47] width 69 height 13
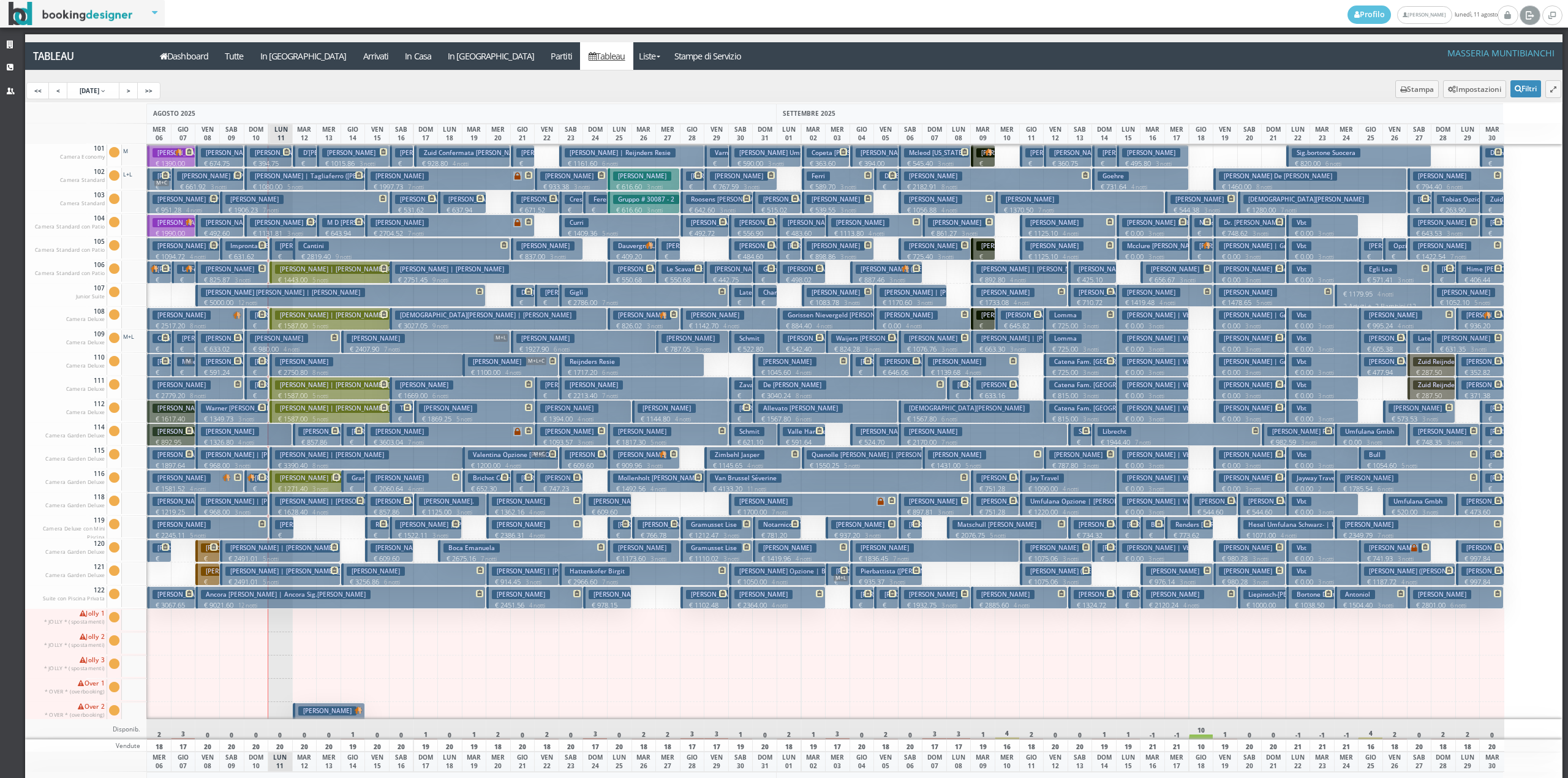
click at [1529, 13] on icon at bounding box center [1530, 15] width 9 height 12
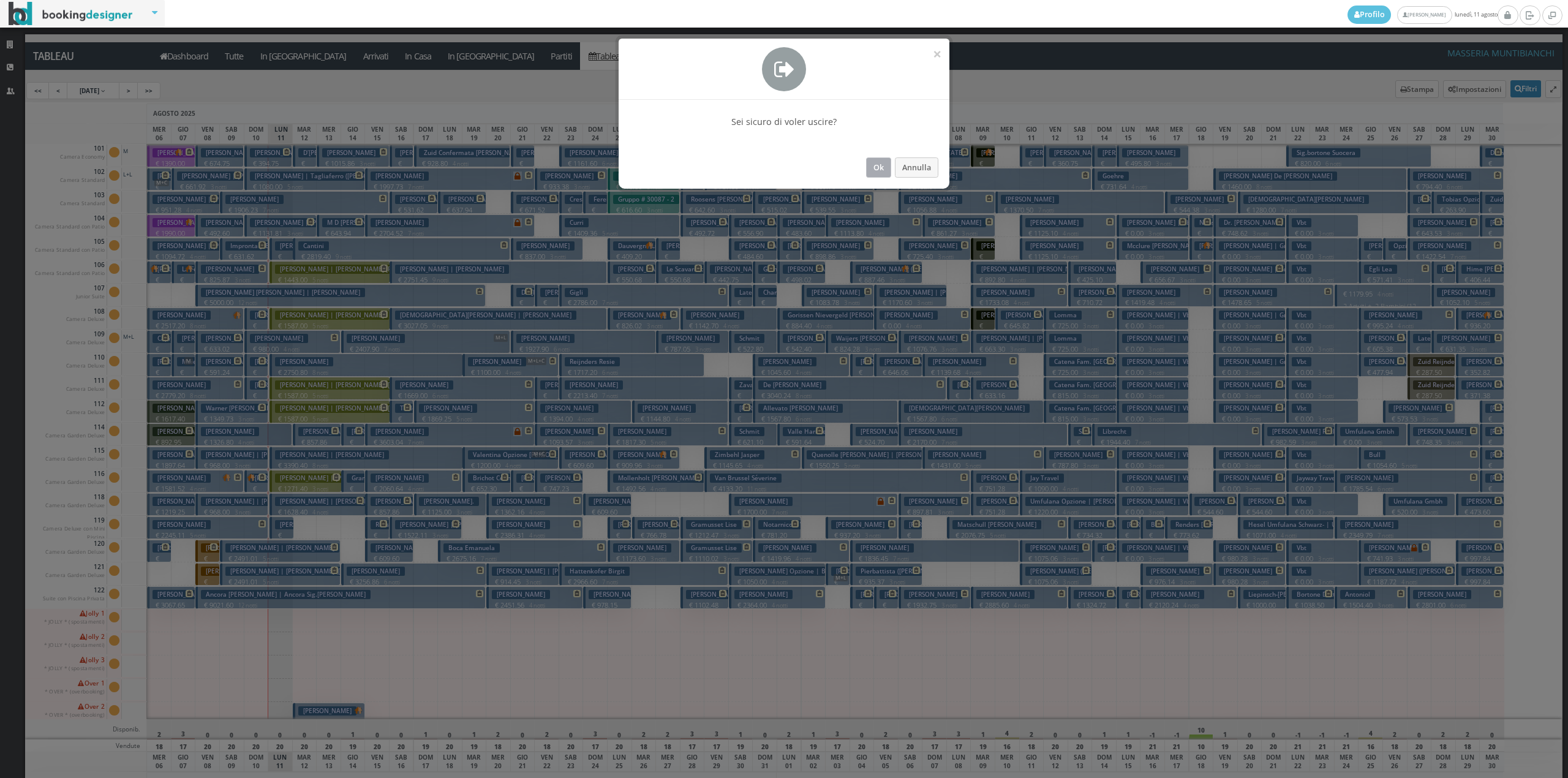
click at [871, 168] on button "Ok" at bounding box center [878, 168] width 25 height 21
